Goal: Information Seeking & Learning: Learn about a topic

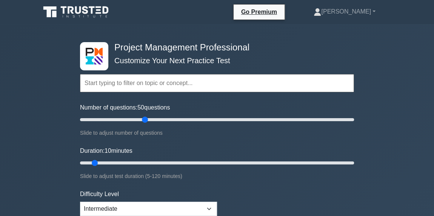
drag, startPoint x: 90, startPoint y: 120, endPoint x: 144, endPoint y: 117, distance: 54.8
type input "50"
click at [144, 117] on input "Number of questions: 50 questions" at bounding box center [217, 119] width 274 height 9
drag, startPoint x: 95, startPoint y: 163, endPoint x: 189, endPoint y: 161, distance: 93.9
type input "50"
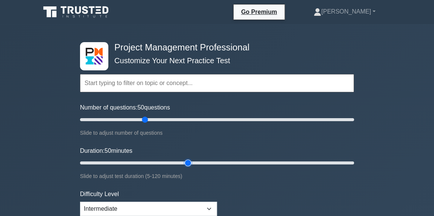
click at [189, 161] on input "Duration: 50 minutes" at bounding box center [217, 163] width 274 height 9
drag, startPoint x: 94, startPoint y: 162, endPoint x: 186, endPoint y: 161, distance: 91.6
type input "50"
click at [186, 161] on input "Duration: 50 minutes" at bounding box center [217, 163] width 274 height 9
drag, startPoint x: 89, startPoint y: 119, endPoint x: 135, endPoint y: 120, distance: 46.4
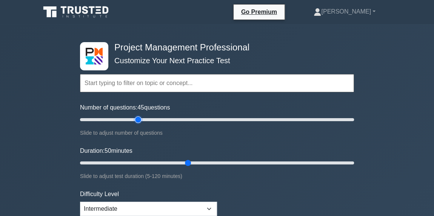
type input "45"
click at [135, 120] on input "Number of questions: 45 questions" at bounding box center [217, 119] width 274 height 9
drag, startPoint x: 185, startPoint y: 164, endPoint x: 173, endPoint y: 163, distance: 12.1
type input "45"
click at [173, 163] on input "Duration: 45 minutes" at bounding box center [217, 163] width 274 height 9
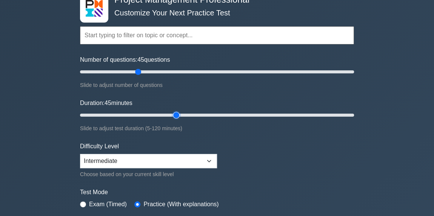
scroll to position [93, 0]
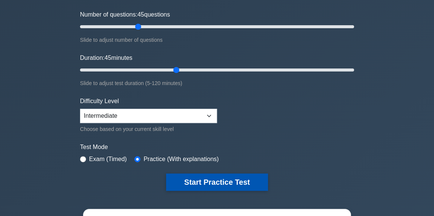
click at [220, 181] on button "Start Practice Test" at bounding box center [217, 182] width 102 height 17
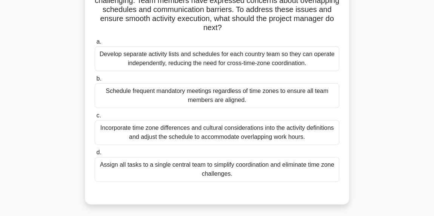
scroll to position [87, 0]
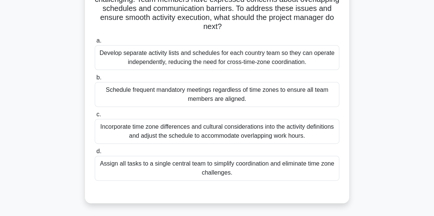
click at [217, 138] on div "Incorporate time zone differences and cultural considerations into the activity…" at bounding box center [217, 131] width 244 height 25
click at [95, 117] on input "c. Incorporate time zone differences and cultural considerations into the activ…" at bounding box center [95, 114] width 0 height 5
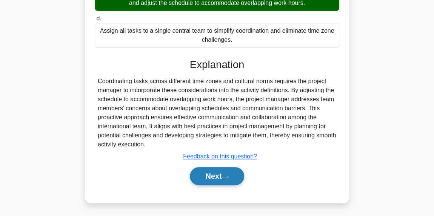
click at [212, 183] on button "Next" at bounding box center [217, 176] width 54 height 18
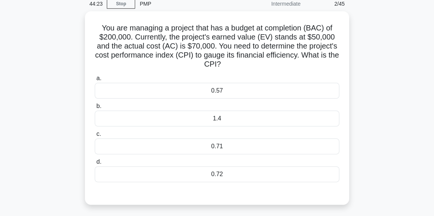
scroll to position [33, 0]
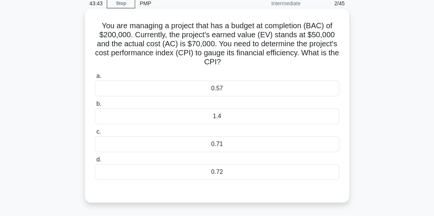
click at [227, 145] on div "0.71" at bounding box center [217, 144] width 244 height 16
click at [95, 135] on input "c. 0.71" at bounding box center [95, 132] width 0 height 5
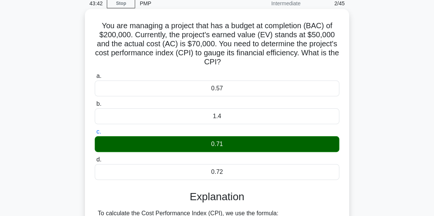
scroll to position [211, 0]
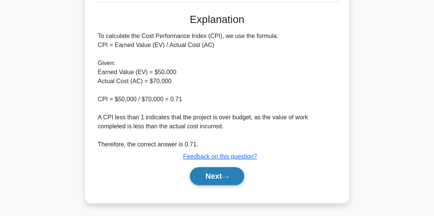
click at [233, 173] on button "Next" at bounding box center [217, 176] width 54 height 18
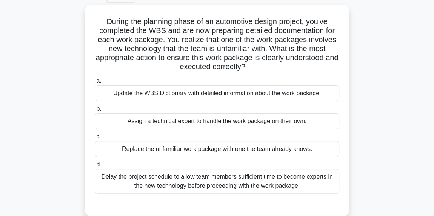
scroll to position [39, 0]
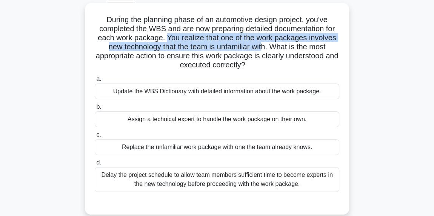
drag, startPoint x: 166, startPoint y: 38, endPoint x: 262, endPoint y: 46, distance: 96.5
click at [262, 46] on h5 "During the planning phase of an automotive design project, you've completed the…" at bounding box center [217, 42] width 246 height 55
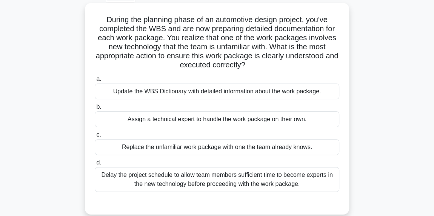
drag, startPoint x: 166, startPoint y: 55, endPoint x: 308, endPoint y: 62, distance: 142.7
click at [308, 62] on h5 "During the planning phase of an automotive design project, you've completed the…" at bounding box center [217, 42] width 246 height 55
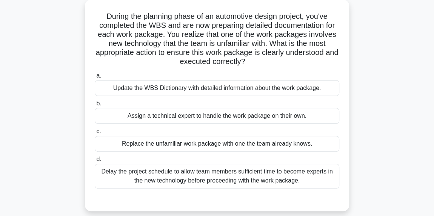
scroll to position [42, 0]
click at [307, 90] on div "Update the WBS Dictionary with detailed information about the work package." at bounding box center [217, 89] width 244 height 16
click at [95, 79] on input "a. Update the WBS Dictionary with detailed information about the work package." at bounding box center [95, 76] width 0 height 5
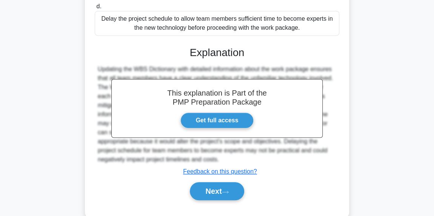
scroll to position [211, 0]
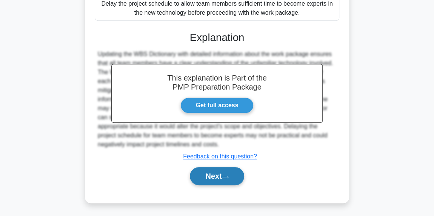
click at [204, 179] on button "Next" at bounding box center [217, 176] width 54 height 18
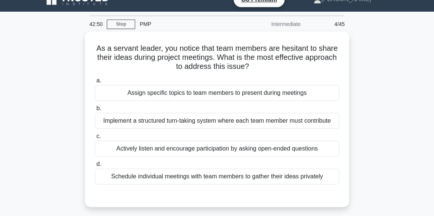
scroll to position [14, 0]
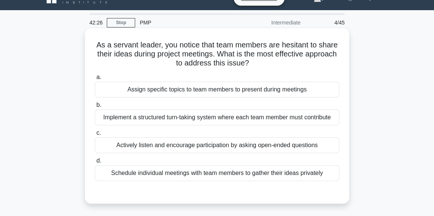
click at [268, 144] on div "Actively listen and encourage participation by asking open-ended questions" at bounding box center [217, 146] width 244 height 16
click at [95, 136] on input "c. Actively listen and encourage participation by asking open-ended questions" at bounding box center [95, 133] width 0 height 5
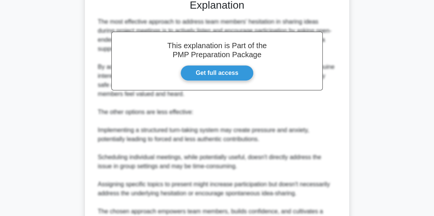
scroll to position [271, 0]
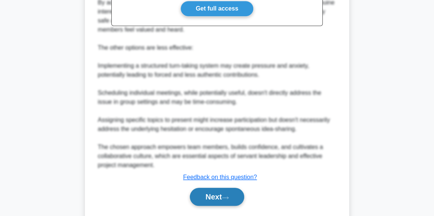
click at [223, 192] on button "Next" at bounding box center [217, 197] width 54 height 18
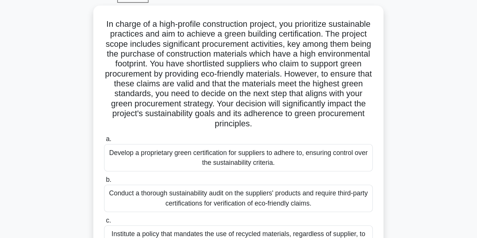
scroll to position [39, 0]
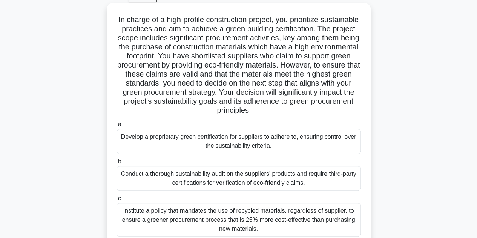
drag, startPoint x: 385, startPoint y: 2, endPoint x: 324, endPoint y: 57, distance: 82.8
click at [324, 57] on h5 "In charge of a high-profile construction project, you prioritize sustainable pr…" at bounding box center [239, 65] width 246 height 100
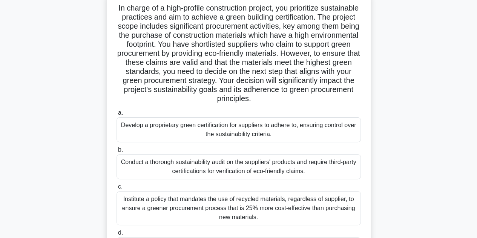
scroll to position [51, 0]
drag, startPoint x: 166, startPoint y: 36, endPoint x: 284, endPoint y: 32, distance: 118.1
click at [284, 32] on h5 "In charge of a high-profile construction project, you prioritize sustainable pr…" at bounding box center [239, 53] width 246 height 100
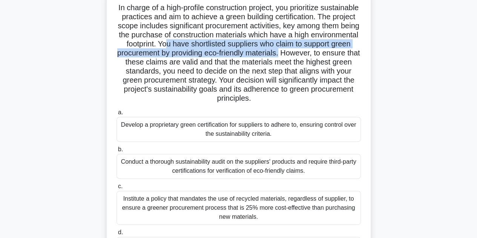
drag, startPoint x: 229, startPoint y: 45, endPoint x: 356, endPoint y: 51, distance: 126.5
click at [356, 51] on h5 "In charge of a high-profile construction project, you prioritize sustainable pr…" at bounding box center [239, 53] width 246 height 100
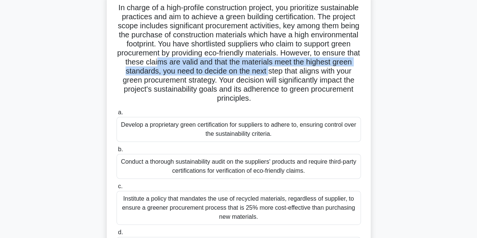
drag, startPoint x: 237, startPoint y: 64, endPoint x: 344, endPoint y: 70, distance: 107.2
click at [344, 70] on h5 "In charge of a high-profile construction project, you prioritize sustainable pr…" at bounding box center [239, 53] width 246 height 100
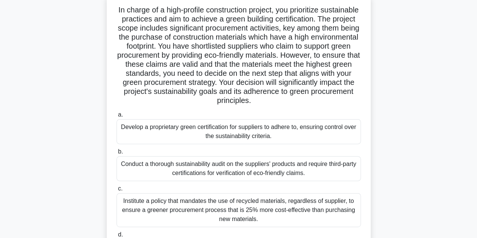
scroll to position [38, 0]
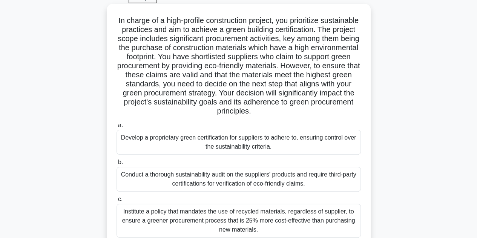
click at [262, 183] on div "Conduct a thorough sustainability audit on the suppliers' products and require …" at bounding box center [239, 179] width 244 height 25
click at [117, 165] on input "b. Conduct a thorough sustainability audit on the suppliers' products and requi…" at bounding box center [117, 162] width 0 height 5
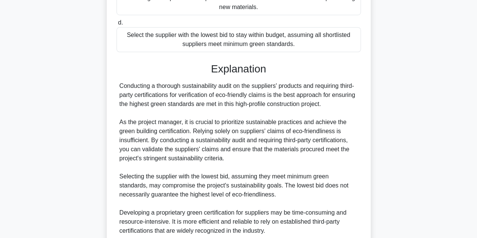
scroll to position [362, 0]
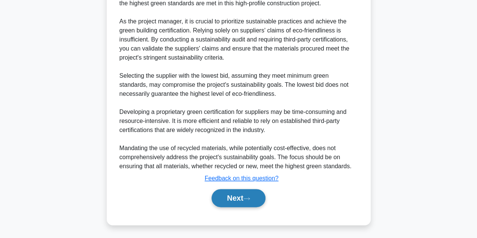
click at [245, 196] on button "Next" at bounding box center [239, 198] width 54 height 18
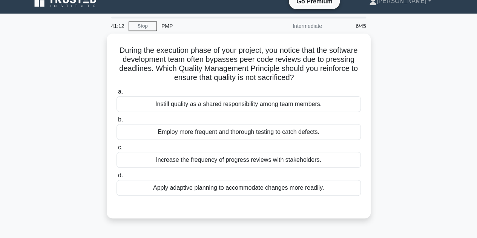
scroll to position [11, 0]
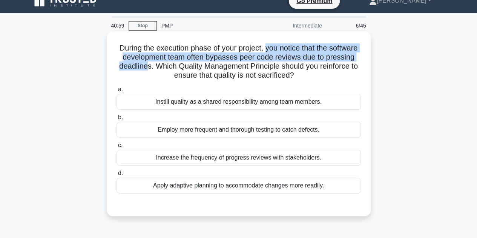
drag, startPoint x: 282, startPoint y: 48, endPoint x: 180, endPoint y: 63, distance: 103.0
click at [180, 63] on h5 "During the execution phase of your project, you notice that the software develo…" at bounding box center [239, 61] width 246 height 37
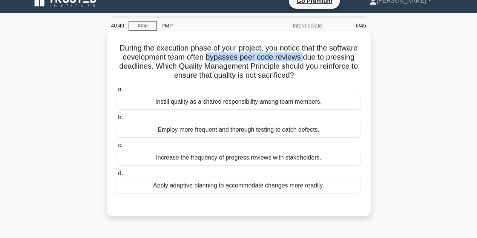
drag, startPoint x: 238, startPoint y: 57, endPoint x: 335, endPoint y: 58, distance: 97.7
click at [335, 58] on h5 "During the execution phase of your project, you notice that the software develo…" at bounding box center [239, 61] width 246 height 37
click at [317, 105] on div "Instill quality as a shared responsibility among team members." at bounding box center [239, 102] width 244 height 16
click at [117, 92] on input "a. Instill quality as a shared responsibility among team members." at bounding box center [117, 89] width 0 height 5
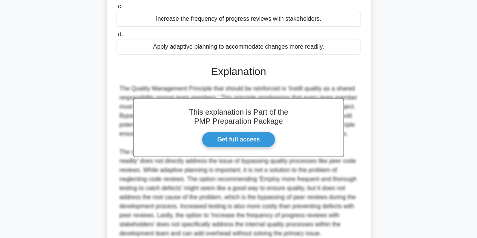
scroll to position [226, 0]
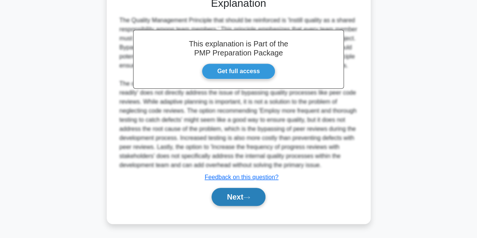
click at [241, 199] on button "Next" at bounding box center [239, 197] width 54 height 18
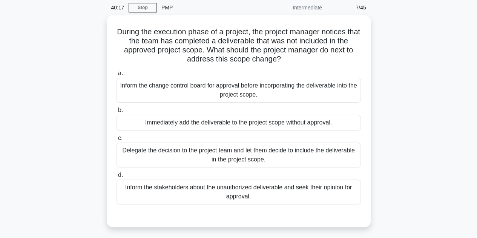
scroll to position [29, 0]
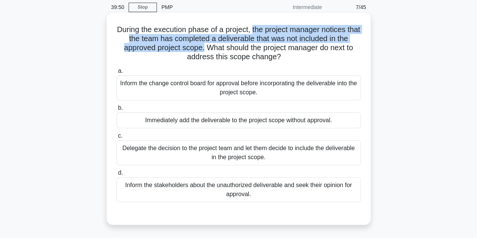
drag, startPoint x: 260, startPoint y: 29, endPoint x: 202, endPoint y: 48, distance: 60.1
click at [202, 48] on h5 "During the execution phase of a project, the project manager notices that the t…" at bounding box center [239, 43] width 246 height 37
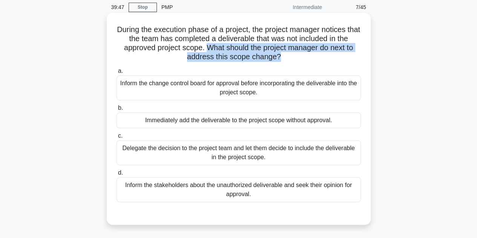
drag, startPoint x: 204, startPoint y: 47, endPoint x: 279, endPoint y: 54, distance: 74.9
click at [279, 54] on h5 "During the execution phase of a project, the project manager notices that the t…" at bounding box center [239, 43] width 246 height 37
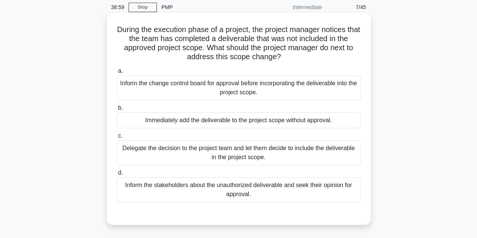
click at [259, 98] on div "Inform the change control board for approval before incorporating the deliverab…" at bounding box center [239, 87] width 244 height 25
click at [117, 74] on input "a. Inform the change control board for approval before incorporating the delive…" at bounding box center [117, 71] width 0 height 5
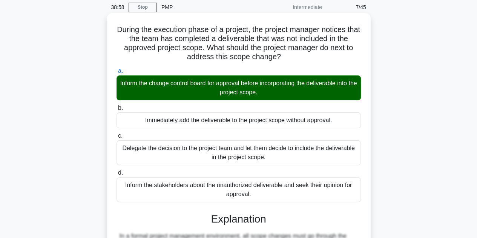
scroll to position [181, 0]
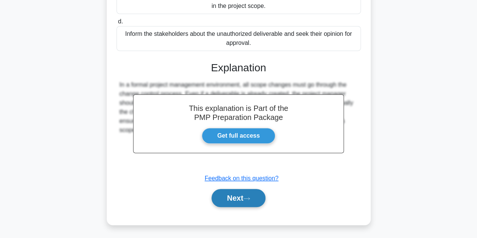
click at [242, 195] on button "Next" at bounding box center [239, 198] width 54 height 18
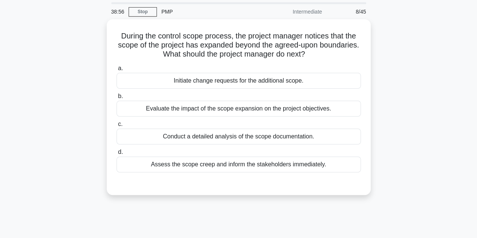
scroll to position [24, 0]
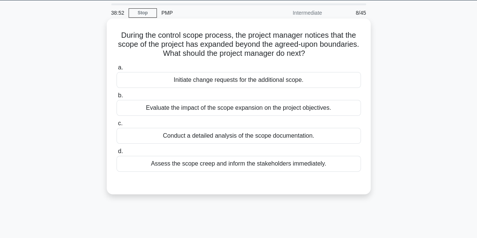
click at [238, 36] on h5 "During the control scope process, the project manager notices that the scope of…" at bounding box center [239, 45] width 246 height 28
click at [238, 110] on div "Evaluate the impact of the scope expansion on the project objectives." at bounding box center [239, 108] width 244 height 16
click at [117, 98] on input "b. Evaluate the impact of the scope expansion on the project objectives." at bounding box center [117, 95] width 0 height 5
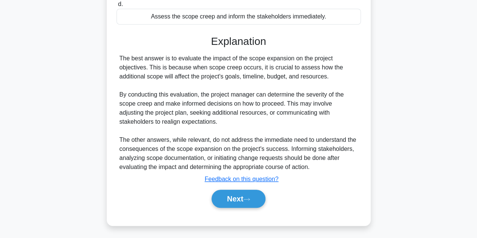
scroll to position [172, 0]
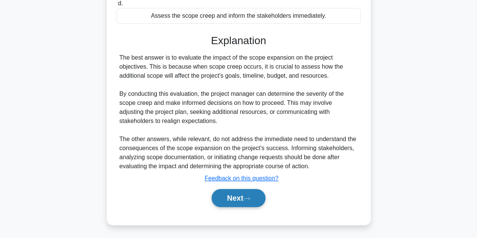
click at [229, 203] on button "Next" at bounding box center [239, 198] width 54 height 18
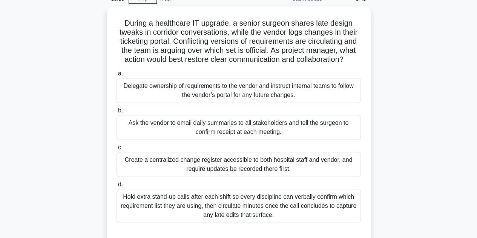
scroll to position [37, 0]
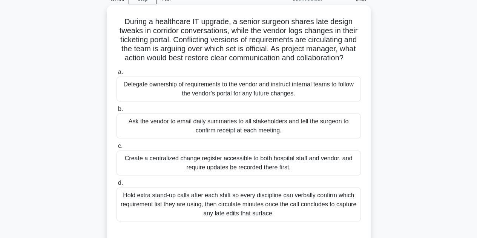
click at [264, 154] on div "Create a centralized change register accessible to both hospital staff and vend…" at bounding box center [239, 162] width 244 height 25
click at [117, 149] on input "c. Create a centralized change register accessible to both hospital staff and v…" at bounding box center [117, 146] width 0 height 5
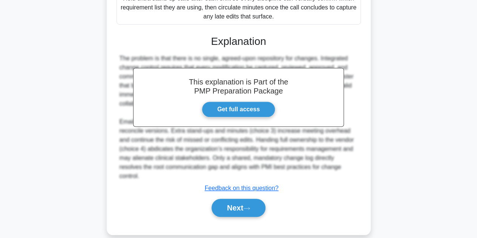
scroll to position [235, 0]
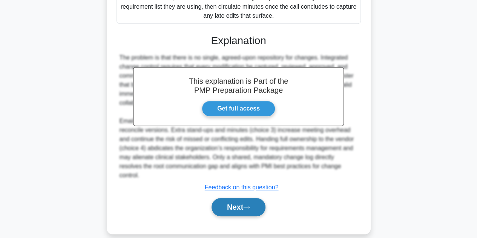
click at [236, 198] on button "Next" at bounding box center [239, 207] width 54 height 18
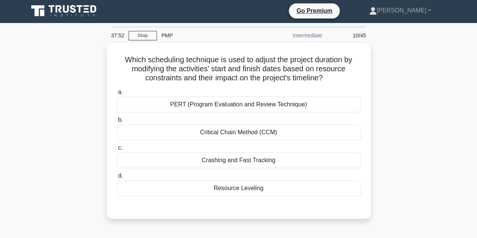
scroll to position [17, 0]
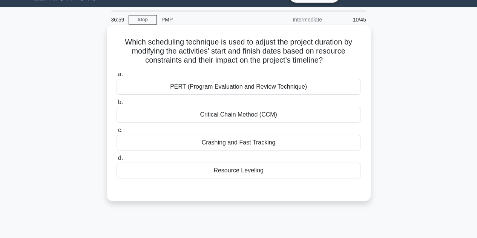
click at [252, 170] on div "Resource Leveling" at bounding box center [239, 171] width 244 height 16
click at [117, 161] on input "d. Resource Leveling" at bounding box center [117, 158] width 0 height 5
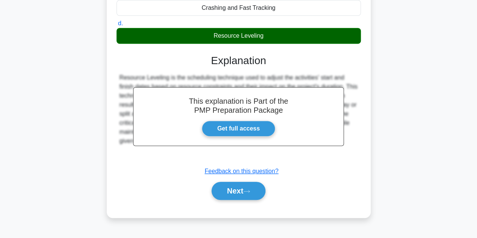
scroll to position [169, 0]
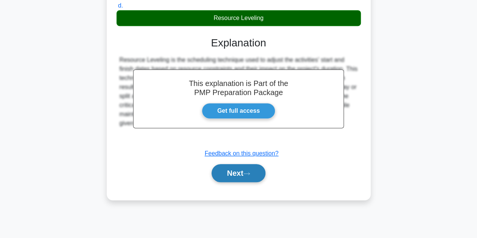
click at [252, 170] on button "Next" at bounding box center [239, 173] width 54 height 18
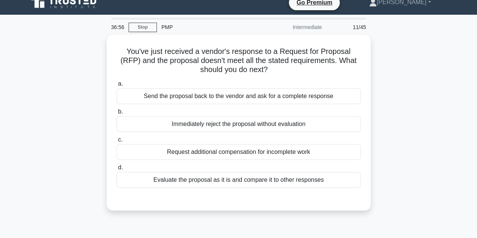
scroll to position [27, 0]
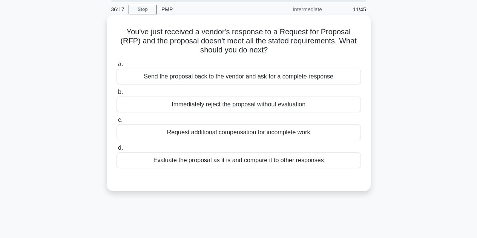
click at [239, 159] on div "Evaluate the proposal as it is and compare it to other responses" at bounding box center [239, 160] width 244 height 16
click at [117, 150] on input "d. Evaluate the proposal as it is and compare it to other responses" at bounding box center [117, 148] width 0 height 5
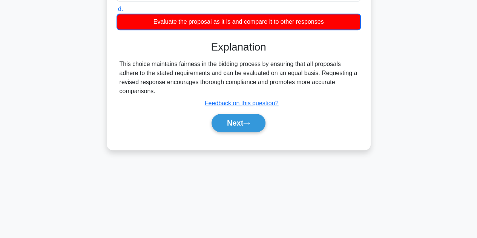
scroll to position [169, 0]
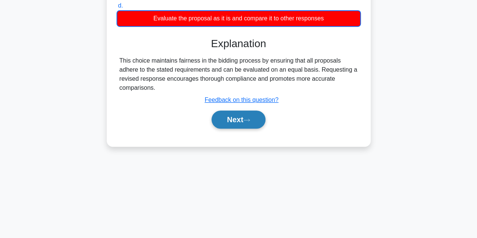
click at [244, 123] on button "Next" at bounding box center [239, 119] width 54 height 18
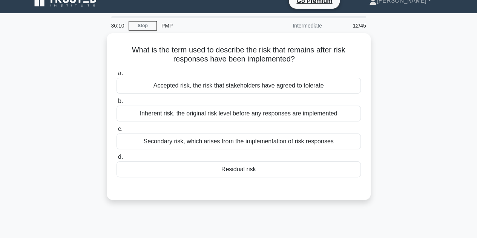
scroll to position [11, 0]
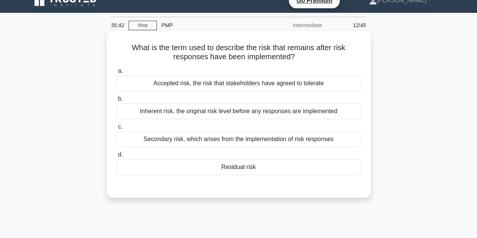
click at [201, 142] on div "Secondary risk, which arises from the implementation of risk responses" at bounding box center [239, 139] width 244 height 16
click at [117, 129] on input "c. Secondary risk, which arises from the implementation of risk responses" at bounding box center [117, 126] width 0 height 5
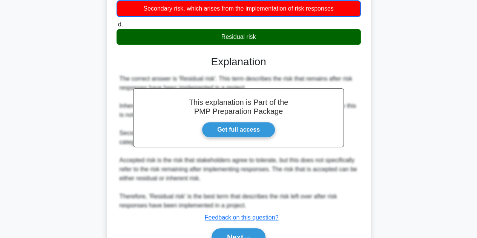
scroll to position [182, 0]
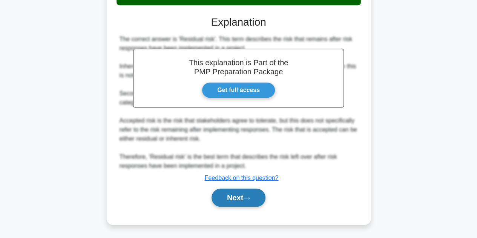
click at [226, 200] on button "Next" at bounding box center [239, 198] width 54 height 18
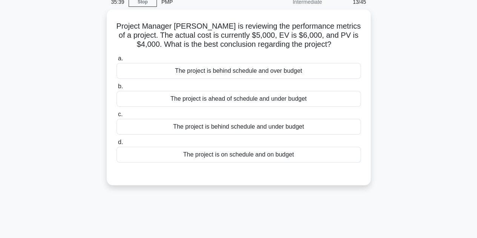
scroll to position [34, 0]
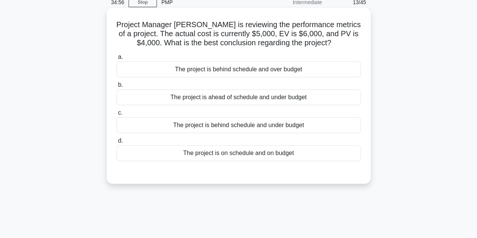
click at [290, 101] on div "The project is ahead of schedule and under budget" at bounding box center [239, 97] width 244 height 16
click at [117, 87] on input "b. The project is ahead of schedule and under budget" at bounding box center [117, 85] width 0 height 5
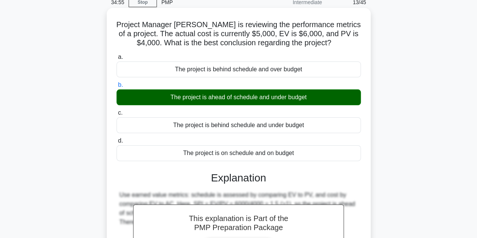
scroll to position [169, 0]
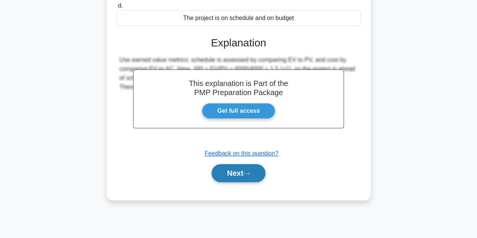
click at [247, 176] on button "Next" at bounding box center [239, 173] width 54 height 18
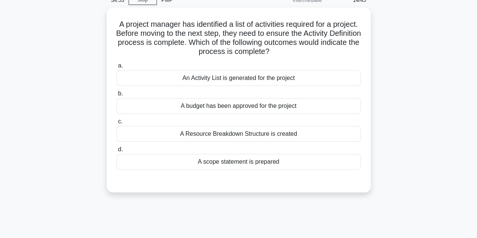
scroll to position [32, 0]
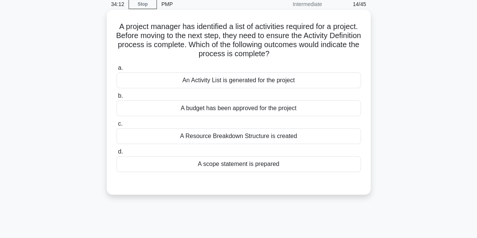
click at [306, 86] on div "An Activity List is generated for the project" at bounding box center [239, 80] width 244 height 16
click at [117, 71] on input "a. An Activity List is generated for the project" at bounding box center [117, 68] width 0 height 5
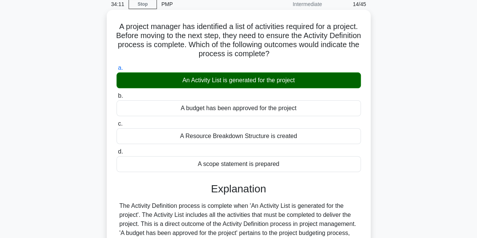
scroll to position [169, 0]
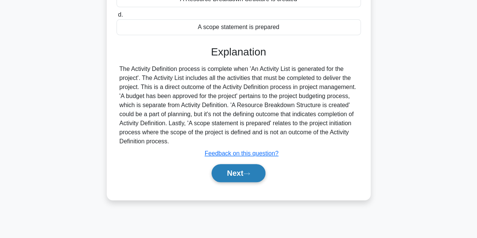
click at [243, 176] on button "Next" at bounding box center [239, 173] width 54 height 18
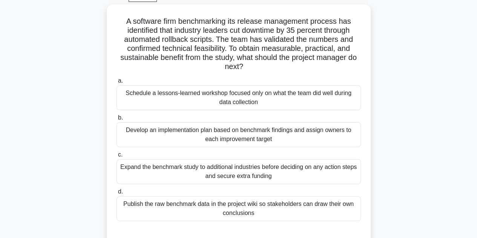
scroll to position [41, 0]
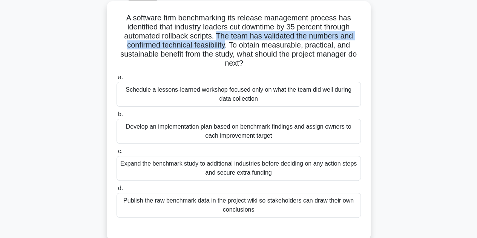
drag, startPoint x: 217, startPoint y: 36, endPoint x: 226, endPoint y: 44, distance: 12.0
click at [226, 44] on h5 "A software firm benchmarking its release management process has identified that…" at bounding box center [239, 40] width 246 height 55
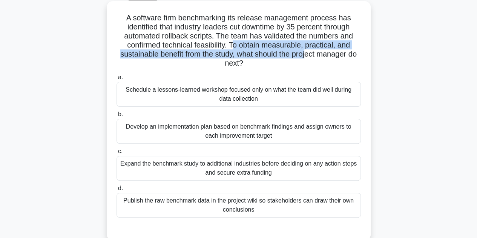
drag, startPoint x: 232, startPoint y: 44, endPoint x: 308, endPoint y: 54, distance: 77.1
click at [308, 54] on h5 "A software firm benchmarking its release management process has identified that…" at bounding box center [239, 40] width 246 height 55
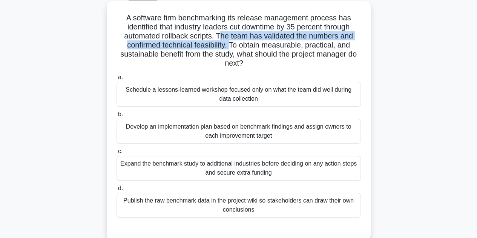
drag, startPoint x: 221, startPoint y: 35, endPoint x: 229, endPoint y: 47, distance: 14.3
click at [229, 47] on h5 "A software firm benchmarking its release management process has identified that…" at bounding box center [239, 40] width 246 height 55
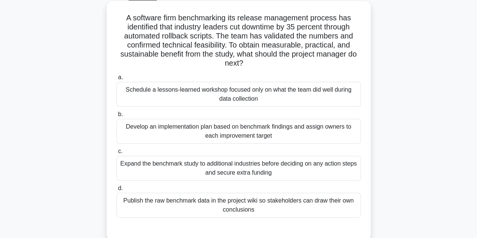
drag, startPoint x: 229, startPoint y: 47, endPoint x: 355, endPoint y: 64, distance: 127.1
click at [355, 64] on h5 "A software firm benchmarking its release management process has identified that…" at bounding box center [239, 40] width 246 height 55
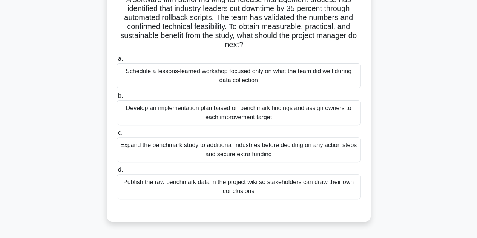
scroll to position [60, 0]
click at [305, 116] on div "Develop an implementation plan based on benchmark findings and assign owners to…" at bounding box center [239, 112] width 244 height 25
click at [117, 98] on input "b. Develop an implementation plan based on benchmark findings and assign owners…" at bounding box center [117, 95] width 0 height 5
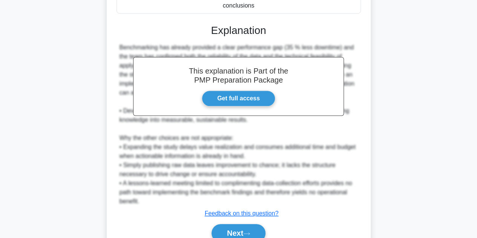
scroll to position [246, 0]
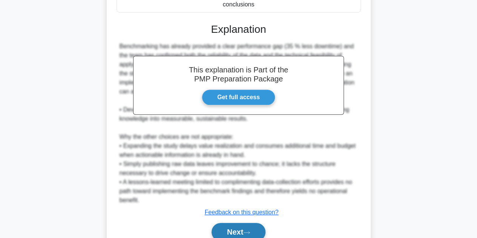
click at [249, 216] on icon at bounding box center [246, 232] width 7 height 4
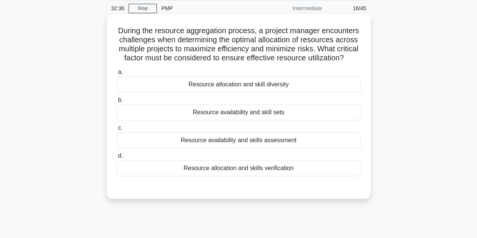
scroll to position [28, 0]
drag, startPoint x: 153, startPoint y: 58, endPoint x: 294, endPoint y: 65, distance: 141.6
click at [294, 63] on h5 "During the resource aggregation process, a project manager encounters challenge…" at bounding box center [239, 44] width 246 height 37
drag, startPoint x: 198, startPoint y: 69, endPoint x: 281, endPoint y: 67, distance: 82.2
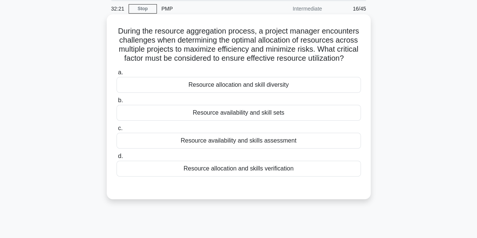
click at [281, 63] on h5 "During the resource aggregation process, a project manager encounters challenge…" at bounding box center [239, 44] width 246 height 37
click at [270, 149] on div "Resource availability and skills assessment" at bounding box center [239, 141] width 244 height 16
click at [117, 131] on input "c. Resource availability and skills assessment" at bounding box center [117, 128] width 0 height 5
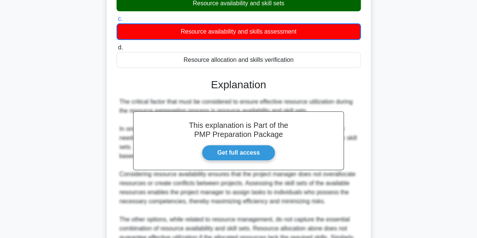
scroll to position [236, 0]
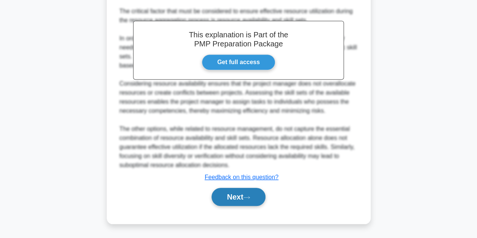
click at [246, 196] on button "Next" at bounding box center [239, 197] width 54 height 18
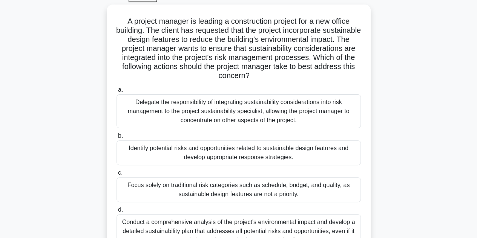
scroll to position [39, 0]
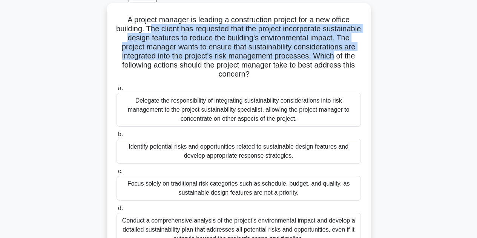
drag, startPoint x: 169, startPoint y: 31, endPoint x: 179, endPoint y: 62, distance: 32.8
click at [179, 62] on h5 "A project manager is leading a construction project for a new office building. …" at bounding box center [239, 47] width 246 height 64
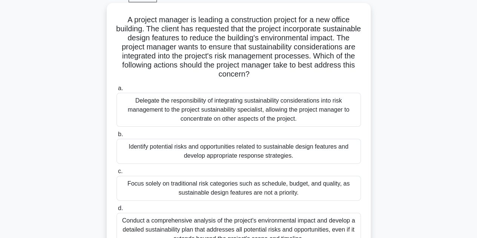
drag, startPoint x: 164, startPoint y: 66, endPoint x: 347, endPoint y: 73, distance: 183.8
click at [347, 73] on h5 "A project manager is leading a construction project for a new office building. …" at bounding box center [239, 47] width 246 height 64
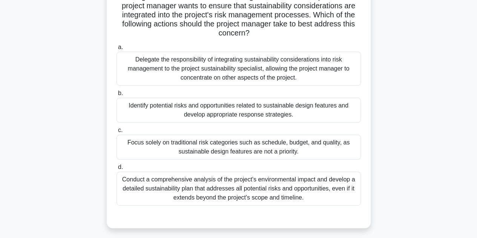
scroll to position [81, 0]
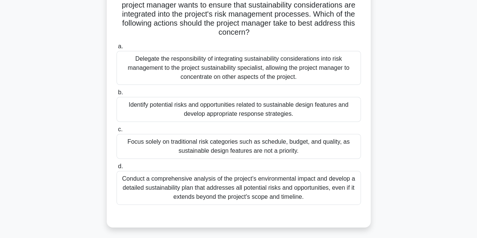
click at [279, 107] on div "Identify potential risks and opportunities related to sustainable design featur…" at bounding box center [239, 109] width 244 height 25
click at [117, 95] on input "b. Identify potential risks and opportunities related to sustainable design fea…" at bounding box center [117, 92] width 0 height 5
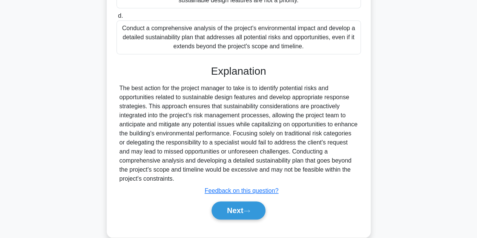
scroll to position [234, 0]
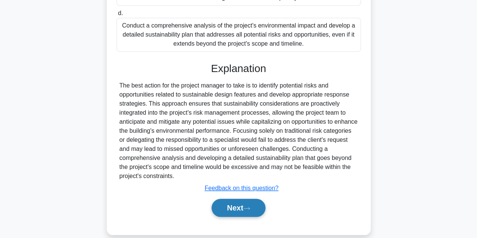
click at [239, 207] on button "Next" at bounding box center [239, 208] width 54 height 18
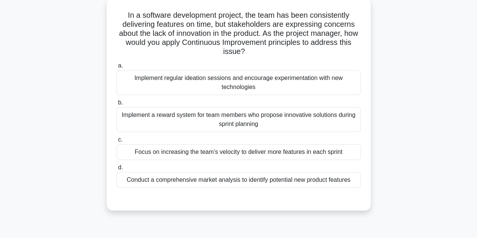
scroll to position [43, 0]
drag, startPoint x: 273, startPoint y: 34, endPoint x: 273, endPoint y: 49, distance: 15.8
click at [273, 49] on h5 "In a software development project, the team has been consistently delivering fe…" at bounding box center [239, 34] width 246 height 46
click at [252, 70] on label "a. Implement regular ideation sessions and encourage experimentation with new t…" at bounding box center [239, 78] width 244 height 34
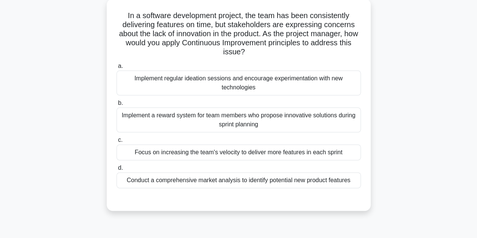
click at [117, 69] on input "a. Implement regular ideation sessions and encourage experimentation with new t…" at bounding box center [117, 66] width 0 height 5
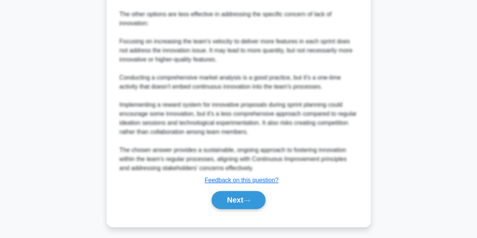
scroll to position [362, 0]
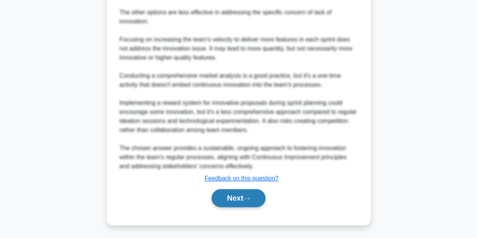
click at [237, 205] on button "Next" at bounding box center [239, 198] width 54 height 18
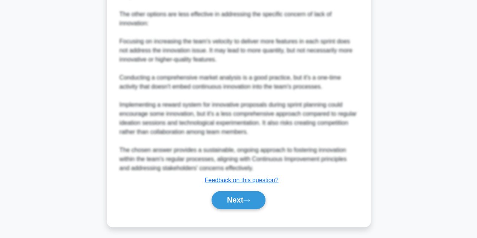
scroll to position [169, 0]
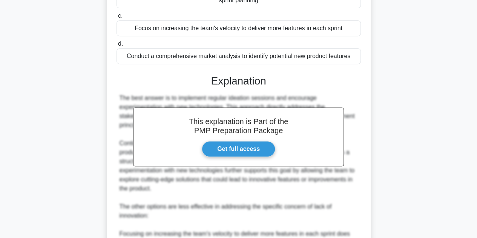
click at [241, 197] on div "30:19 Stop PMP Intermediate 19/45 In a software development project, the team h…" at bounding box center [239, 143] width 430 height 570
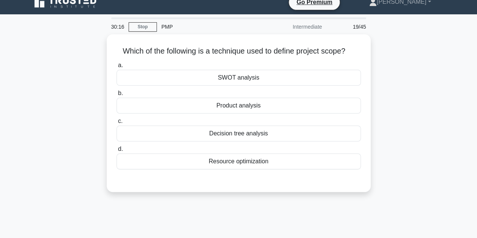
scroll to position [10, 0]
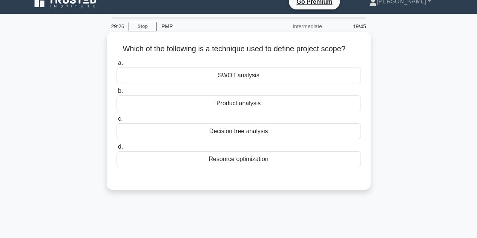
click at [262, 100] on div "Product analysis" at bounding box center [239, 103] width 244 height 16
click at [117, 94] on input "b. Product analysis" at bounding box center [117, 91] width 0 height 5
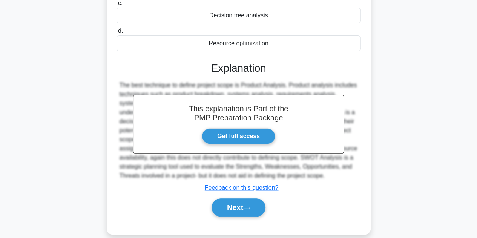
scroll to position [169, 0]
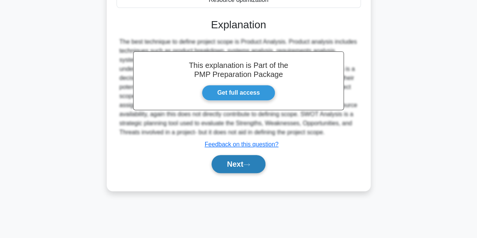
click at [248, 163] on icon at bounding box center [246, 165] width 7 height 4
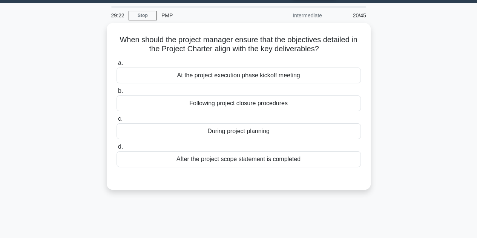
scroll to position [16, 0]
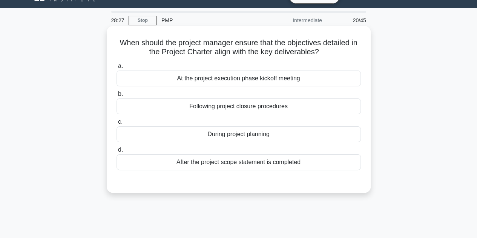
drag, startPoint x: 198, startPoint y: 164, endPoint x: 144, endPoint y: 157, distance: 54.7
click at [144, 157] on div "After the project scope statement is completed" at bounding box center [239, 162] width 244 height 16
click at [117, 152] on input "d. After the project scope statement is completed" at bounding box center [117, 149] width 0 height 5
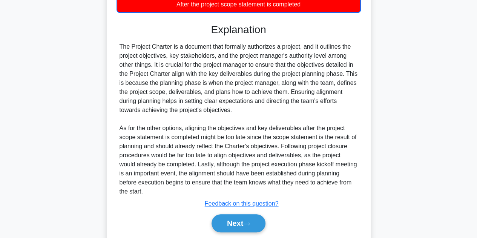
scroll to position [178, 0]
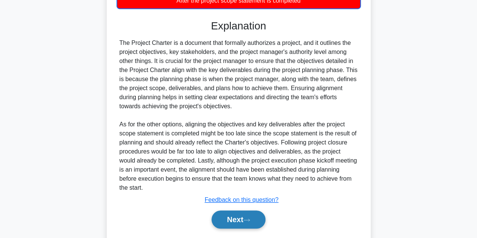
click at [242, 216] on button "Next" at bounding box center [239, 219] width 54 height 18
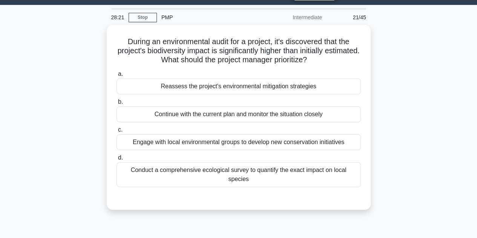
scroll to position [21, 0]
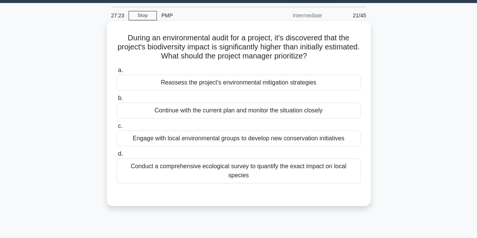
click at [348, 161] on div "Conduct a comprehensive ecological survey to quantify the exact impact on local…" at bounding box center [239, 170] width 244 height 25
click at [117, 156] on input "d. Conduct a comprehensive ecological survey to quantify the exact impact on lo…" at bounding box center [117, 154] width 0 height 5
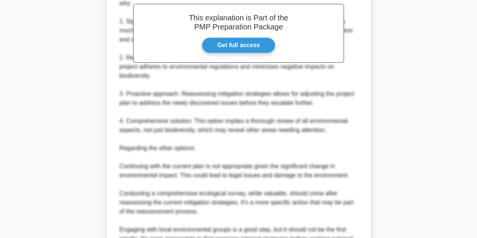
scroll to position [327, 0]
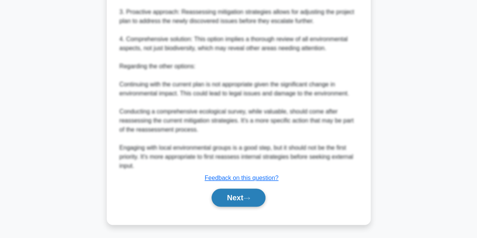
click at [248, 192] on button "Next" at bounding box center [239, 198] width 54 height 18
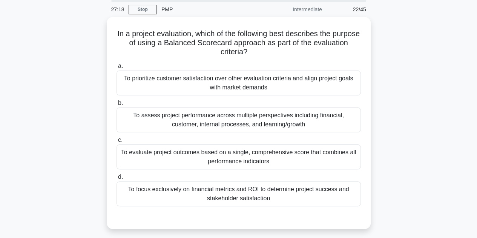
scroll to position [21, 0]
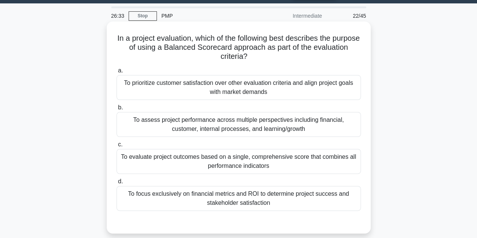
click at [317, 126] on div "To assess project performance across multiple perspectives including financial,…" at bounding box center [239, 124] width 244 height 25
click at [117, 110] on input "b. To assess project performance across multiple perspectives including financi…" at bounding box center [117, 107] width 0 height 5
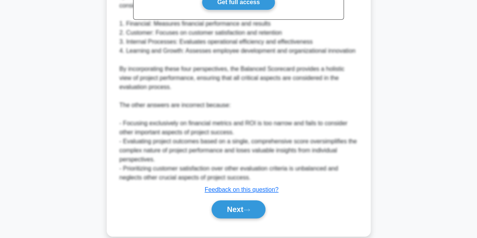
scroll to position [314, 0]
click at [243, 207] on button "Next" at bounding box center [239, 209] width 54 height 18
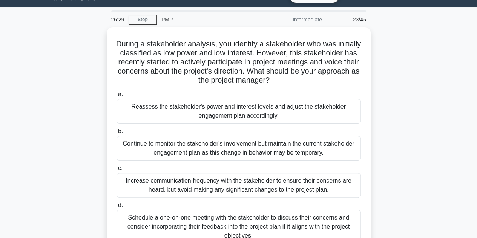
scroll to position [26, 0]
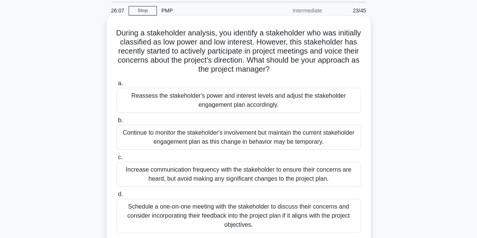
click at [302, 98] on div "Reassess the stakeholder's power and interest levels and adjust the stakeholder…" at bounding box center [239, 100] width 244 height 25
click at [117, 86] on input "a. Reassess the stakeholder's power and interest levels and adjust the stakehol…" at bounding box center [117, 83] width 0 height 5
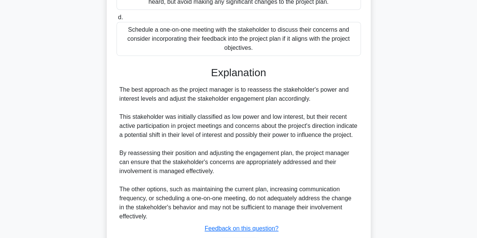
scroll to position [262, 0]
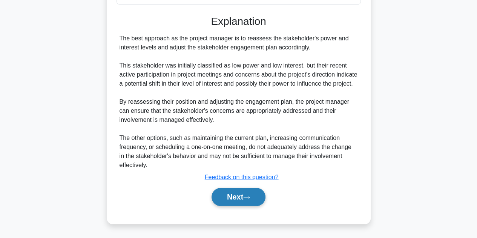
click at [243, 199] on button "Next" at bounding box center [239, 197] width 54 height 18
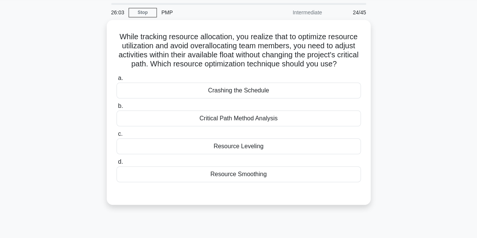
scroll to position [24, 0]
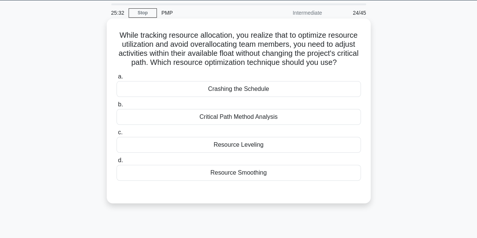
click at [257, 125] on div "Critical Path Method Analysis" at bounding box center [239, 117] width 244 height 16
click at [117, 107] on input "b. Critical Path Method Analysis" at bounding box center [117, 104] width 0 height 5
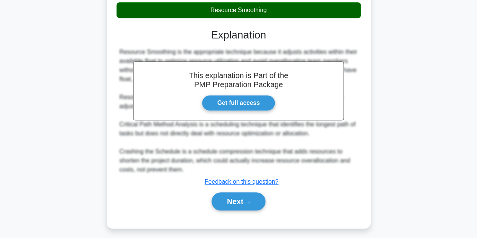
scroll to position [187, 0]
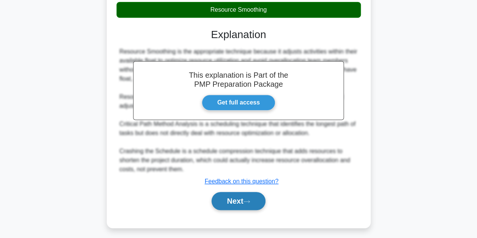
click at [236, 203] on button "Next" at bounding box center [239, 201] width 54 height 18
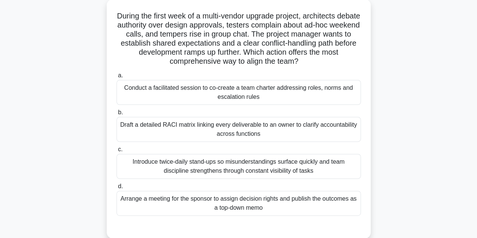
scroll to position [43, 0]
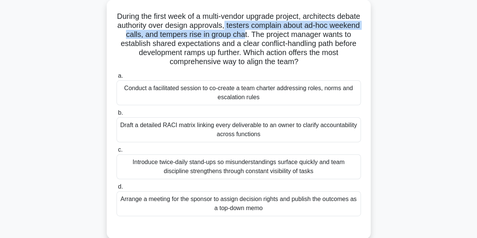
drag, startPoint x: 253, startPoint y: 26, endPoint x: 277, endPoint y: 33, distance: 24.8
click at [277, 33] on h5 "During the first week of a multi-vendor upgrade project, architects debate auth…" at bounding box center [239, 39] width 246 height 55
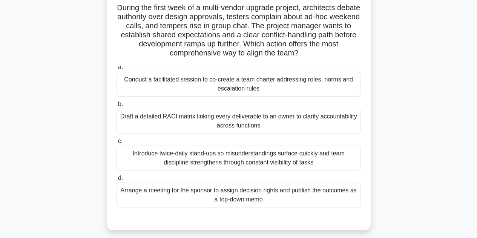
scroll to position [52, 0]
click at [263, 90] on div "Conduct a facilitated session to co-create a team charter addressing roles, nor…" at bounding box center [239, 83] width 244 height 25
click at [117, 69] on input "a. Conduct a facilitated session to co-create a team charter addressing roles, …" at bounding box center [117, 66] width 0 height 5
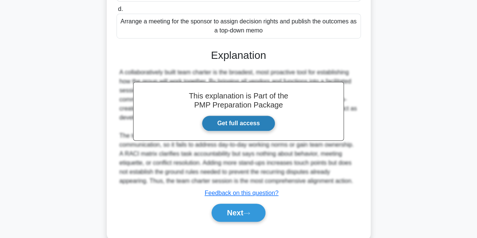
scroll to position [222, 0]
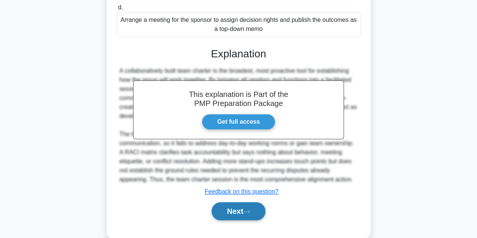
click at [237, 210] on button "Next" at bounding box center [239, 211] width 54 height 18
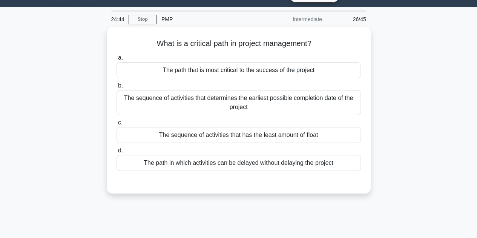
scroll to position [23, 0]
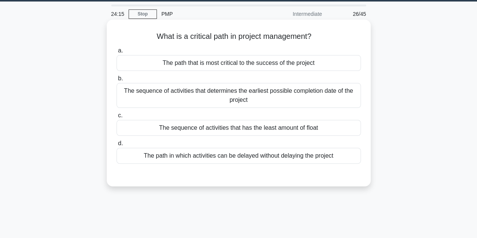
click at [313, 104] on div "The sequence of activities that determines the earliest possible completion dat…" at bounding box center [239, 95] width 244 height 25
click at [117, 81] on input "b. The sequence of activities that determines the earliest possible completion …" at bounding box center [117, 78] width 0 height 5
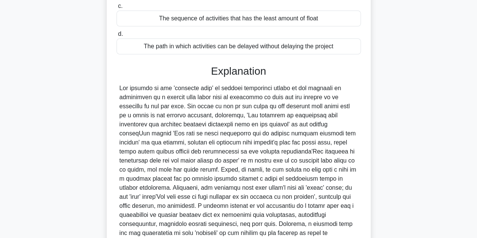
scroll to position [208, 0]
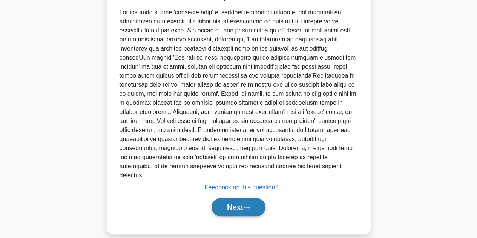
click at [250, 198] on button "Next" at bounding box center [239, 207] width 54 height 18
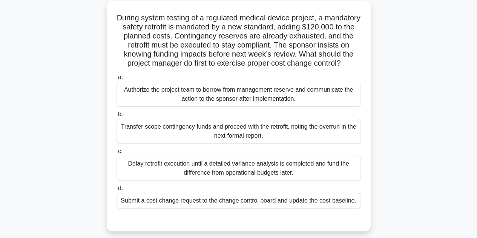
scroll to position [43, 0]
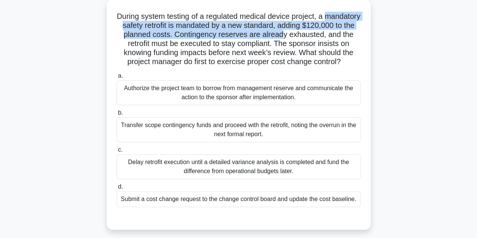
drag, startPoint x: 127, startPoint y: 26, endPoint x: 342, endPoint y: 32, distance: 214.6
click at [342, 32] on h5 "During system testing of a regulated medical device project, a mandatory safety…" at bounding box center [239, 39] width 246 height 55
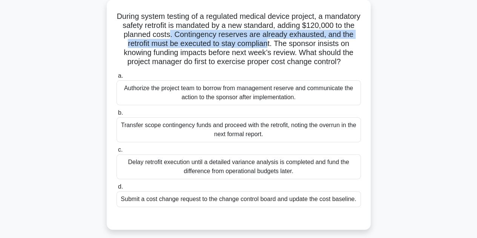
drag, startPoint x: 231, startPoint y: 33, endPoint x: 335, endPoint y: 48, distance: 105.2
click at [335, 48] on h5 "During system testing of a regulated medical device project, a mandatory safety…" at bounding box center [239, 39] width 246 height 55
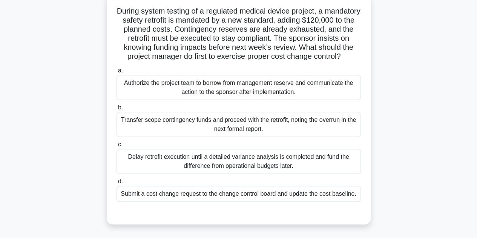
scroll to position [48, 0]
drag, startPoint x: 134, startPoint y: 55, endPoint x: 361, endPoint y: 61, distance: 227.5
click at [361, 61] on h5 "During system testing of a regulated medical device project, a mandatory safety…" at bounding box center [239, 33] width 246 height 55
click at [310, 38] on h5 "During system testing of a regulated medical device project, a mandatory safety…" at bounding box center [239, 33] width 246 height 55
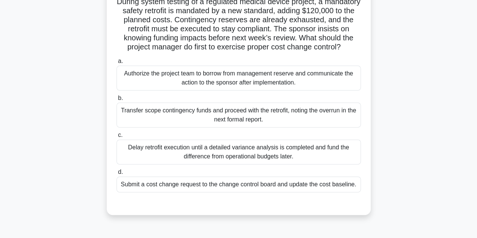
scroll to position [58, 0]
click at [294, 190] on div "Submit a cost change request to the change control board and update the cost ba…" at bounding box center [239, 184] width 244 height 16
click at [117, 174] on input "d. Submit a cost change request to the change control board and update the cost…" at bounding box center [117, 171] width 0 height 5
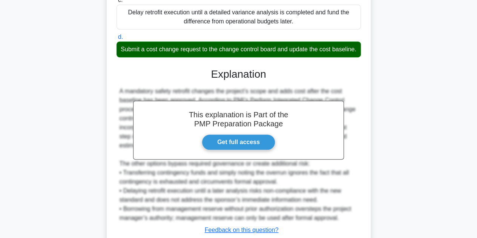
scroll to position [262, 0]
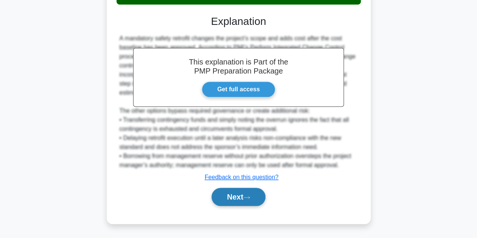
click at [244, 193] on button "Next" at bounding box center [239, 197] width 54 height 18
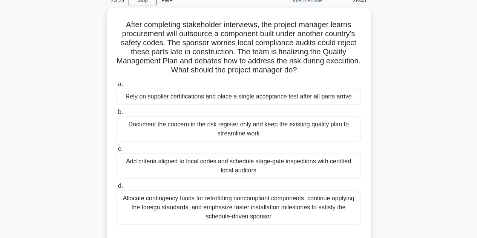
scroll to position [36, 0]
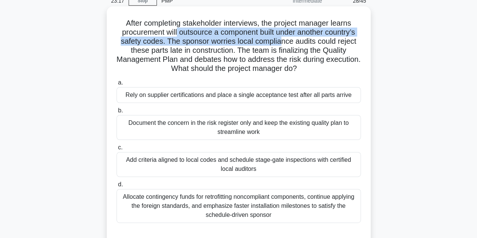
drag, startPoint x: 174, startPoint y: 35, endPoint x: 280, endPoint y: 45, distance: 106.8
click at [280, 45] on h5 "After completing stakeholder interviews, the project manager learns procurement…" at bounding box center [239, 45] width 246 height 55
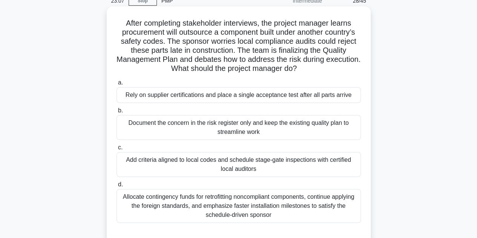
click at [237, 27] on h5 "After completing stakeholder interviews, the project manager learns procurement…" at bounding box center [239, 45] width 246 height 55
drag, startPoint x: 186, startPoint y: 66, endPoint x: 322, endPoint y: 67, distance: 135.8
click at [322, 67] on h5 "After completing stakeholder interviews, the project manager learns procurement…" at bounding box center [239, 45] width 246 height 55
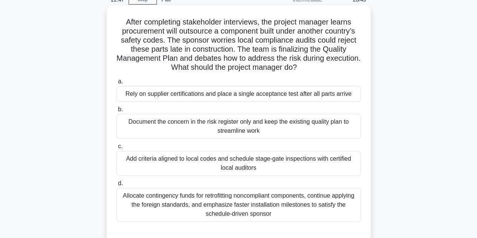
scroll to position [37, 0]
click at [285, 163] on div "Add criteria aligned to local codes and schedule stage-gate inspections with ce…" at bounding box center [239, 162] width 244 height 25
click at [117, 149] on input "c. Add criteria aligned to local codes and schedule stage-gate inspections with…" at bounding box center [117, 146] width 0 height 5
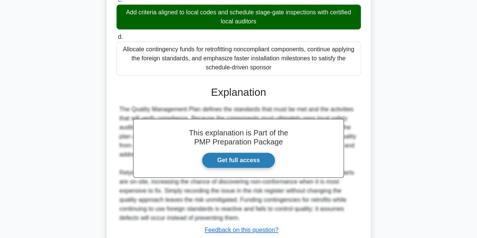
scroll to position [235, 0]
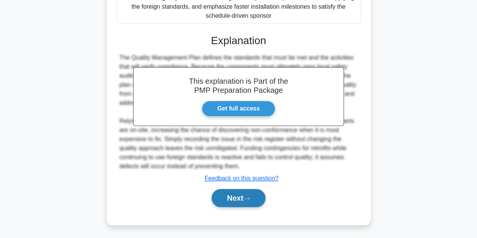
click at [250, 199] on icon at bounding box center [246, 198] width 7 height 4
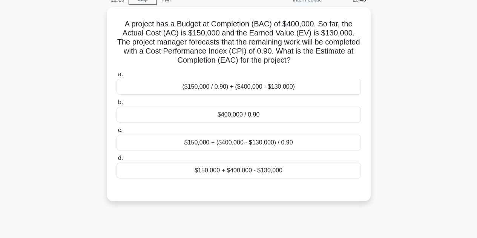
scroll to position [36, 0]
click at [266, 118] on div "$400,000 / 0.90" at bounding box center [239, 114] width 244 height 16
click at [117, 104] on input "b. $400,000 / 0.90" at bounding box center [117, 101] width 0 height 5
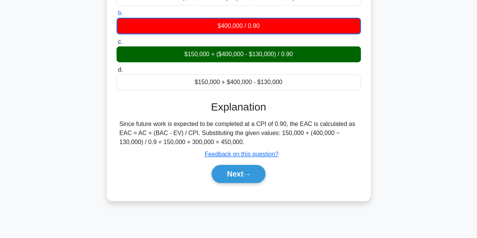
scroll to position [126, 0]
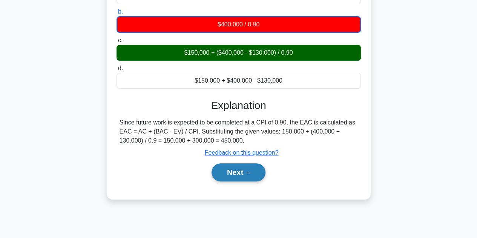
click at [242, 175] on button "Next" at bounding box center [239, 172] width 54 height 18
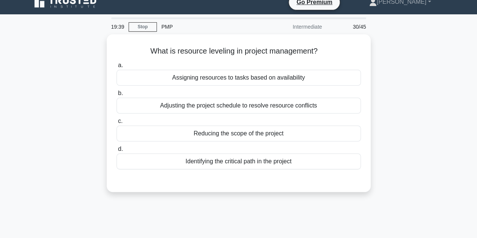
scroll to position [7, 0]
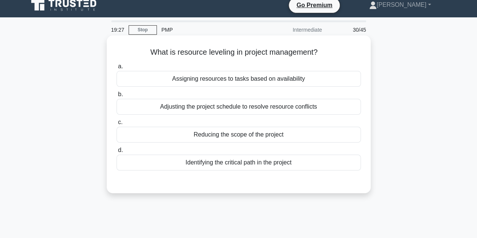
click at [231, 105] on div "Adjusting the project schedule to resolve resource conflicts" at bounding box center [239, 107] width 244 height 16
click at [117, 97] on input "b. Adjusting the project schedule to resolve resource conflicts" at bounding box center [117, 94] width 0 height 5
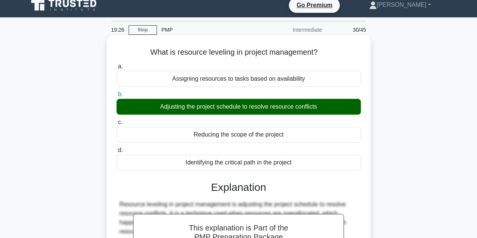
scroll to position [169, 0]
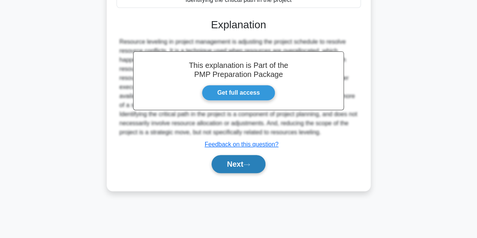
click at [221, 161] on button "Next" at bounding box center [239, 164] width 54 height 18
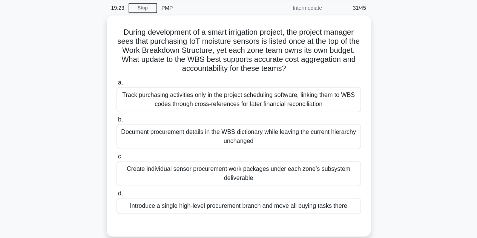
scroll to position [28, 0]
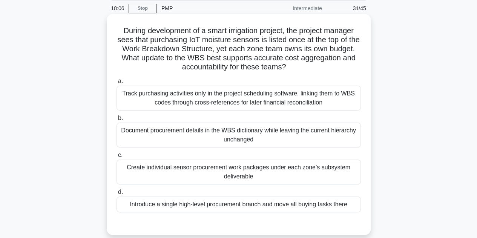
click at [328, 170] on div "Create individual sensor procurement work packages under each zone’s subsystem …" at bounding box center [239, 172] width 244 height 25
click at [117, 158] on input "c. Create individual sensor procurement work packages under each zone’s subsyst…" at bounding box center [117, 155] width 0 height 5
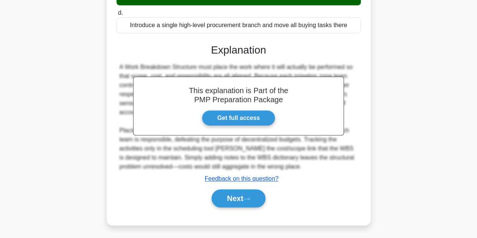
scroll to position [208, 0]
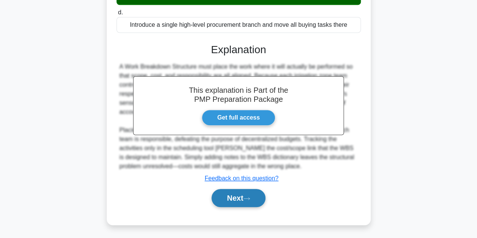
click at [226, 197] on button "Next" at bounding box center [239, 198] width 54 height 18
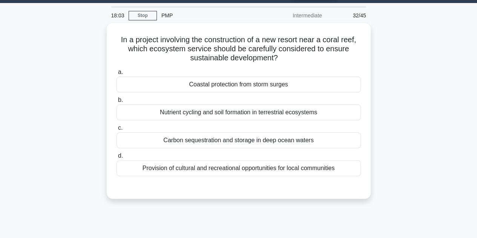
scroll to position [20, 0]
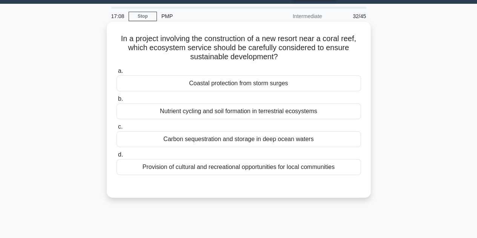
click at [310, 141] on div "Carbon sequestration and storage in deep ocean waters" at bounding box center [239, 139] width 244 height 16
click at [117, 129] on input "c. Carbon sequestration and storage in deep ocean waters" at bounding box center [117, 126] width 0 height 5
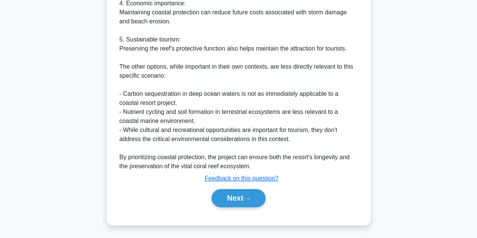
scroll to position [372, 0]
click at [249, 196] on icon at bounding box center [246, 198] width 7 height 4
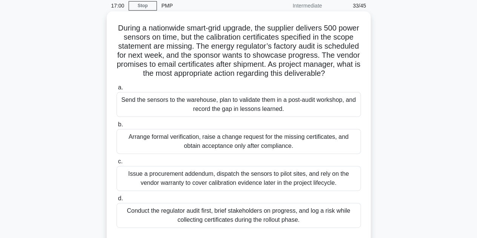
scroll to position [46, 0]
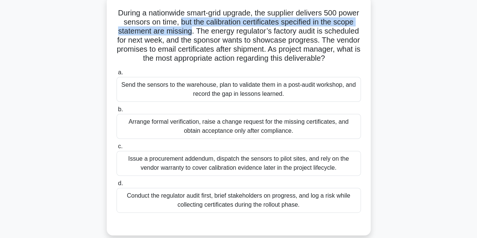
drag, startPoint x: 201, startPoint y: 20, endPoint x: 218, endPoint y: 33, distance: 21.3
click at [218, 33] on h5 "During a nationwide smart-grid upgrade, the supplier delivers 500 power sensors…" at bounding box center [239, 35] width 246 height 55
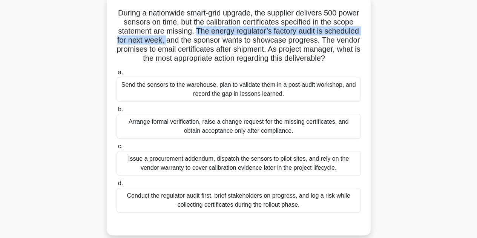
drag, startPoint x: 223, startPoint y: 32, endPoint x: 204, endPoint y: 41, distance: 21.1
click at [204, 41] on h5 "During a nationwide smart-grid upgrade, the supplier delivers 500 power sensors…" at bounding box center [239, 35] width 246 height 55
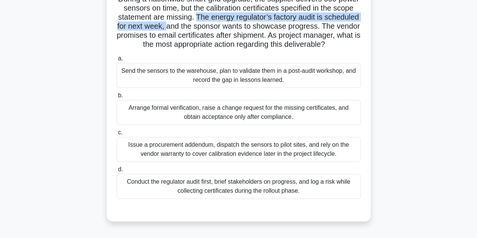
scroll to position [60, 0]
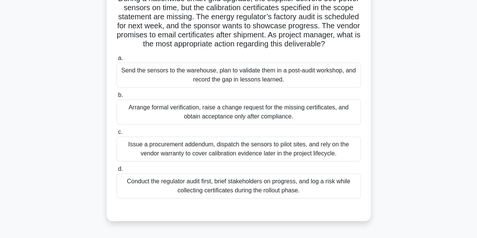
click at [255, 124] on div "Arrange formal verification, raise a change request for the missing certificate…" at bounding box center [239, 112] width 244 height 25
click at [117, 98] on input "b. Arrange formal verification, raise a change request for the missing certific…" at bounding box center [117, 95] width 0 height 5
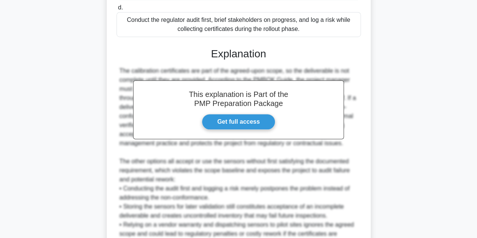
scroll to position [325, 0]
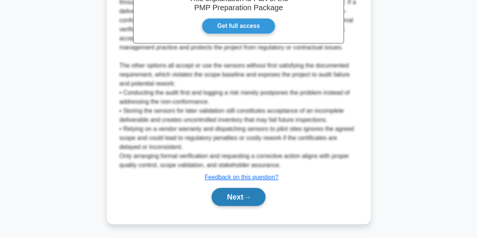
click at [235, 193] on button "Next" at bounding box center [239, 197] width 54 height 18
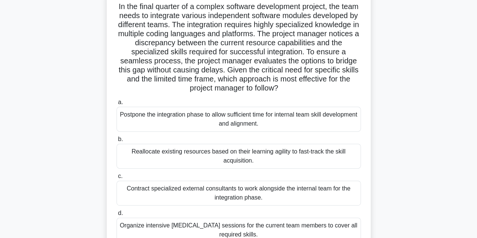
scroll to position [55, 0]
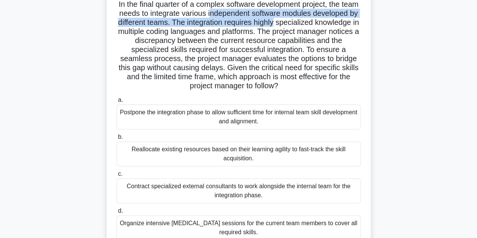
drag, startPoint x: 242, startPoint y: 18, endPoint x: 350, endPoint y: 18, distance: 107.5
click at [350, 18] on h5 "In the final quarter of a complex software development project, the team needs …" at bounding box center [239, 45] width 246 height 91
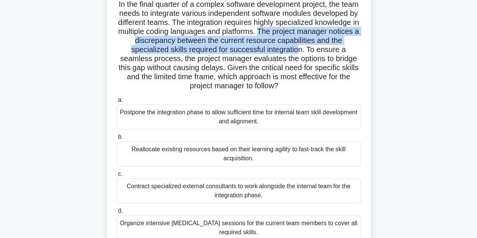
drag, startPoint x: 348, startPoint y: 28, endPoint x: 356, endPoint y: 50, distance: 23.0
click at [356, 50] on h5 "In the final quarter of a complex software development project, the team needs …" at bounding box center [239, 45] width 246 height 91
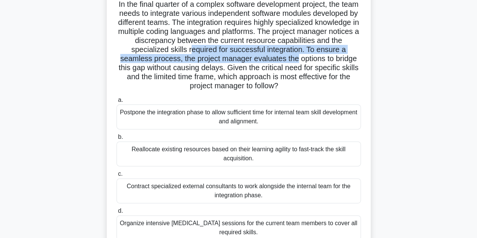
drag, startPoint x: 246, startPoint y: 50, endPoint x: 360, endPoint y: 56, distance: 114.0
click at [360, 56] on h5 "In the final quarter of a complex software development project, the team needs …" at bounding box center [239, 45] width 246 height 91
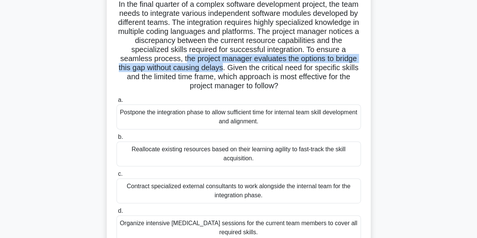
drag, startPoint x: 233, startPoint y: 59, endPoint x: 293, endPoint y: 68, distance: 61.0
click at [293, 68] on h5 "In the final quarter of a complex software development project, the team needs …" at bounding box center [239, 45] width 246 height 91
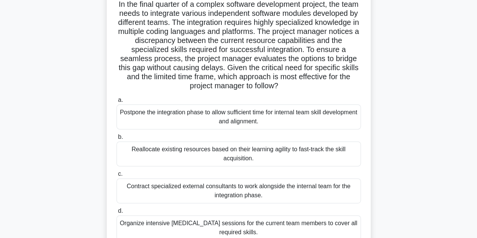
drag, startPoint x: 300, startPoint y: 66, endPoint x: 343, endPoint y: 83, distance: 46.5
click at [343, 83] on h5 "In the final quarter of a complex software development project, the team needs …" at bounding box center [239, 45] width 246 height 91
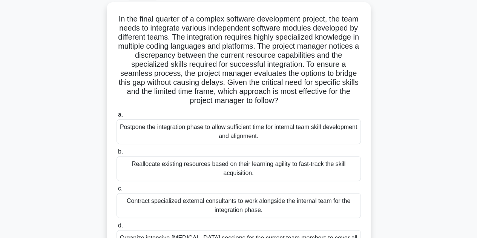
scroll to position [40, 0]
drag, startPoint x: 296, startPoint y: 83, endPoint x: 349, endPoint y: 98, distance: 54.9
click at [349, 98] on h5 "In the final quarter of a complex software development project, the team needs …" at bounding box center [239, 59] width 246 height 91
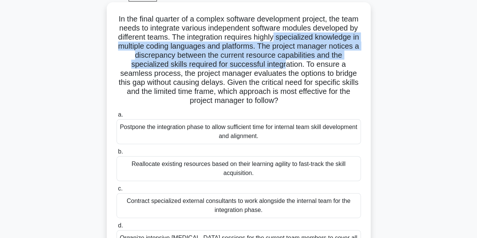
drag, startPoint x: 348, startPoint y: 37, endPoint x: 343, endPoint y: 68, distance: 31.3
click at [343, 68] on h5 "In the final quarter of a complex software development project, the team needs …" at bounding box center [239, 59] width 246 height 91
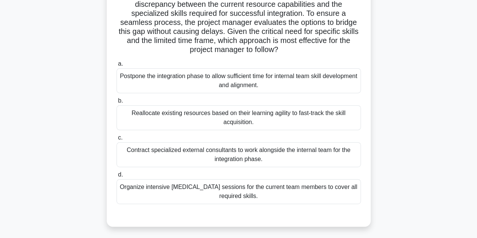
scroll to position [91, 0]
click at [301, 156] on div "Contract specialized external consultants to work alongside the internal team f…" at bounding box center [239, 154] width 244 height 25
click at [117, 140] on input "c. Contract specialized external consultants to work alongside the internal tea…" at bounding box center [117, 137] width 0 height 5
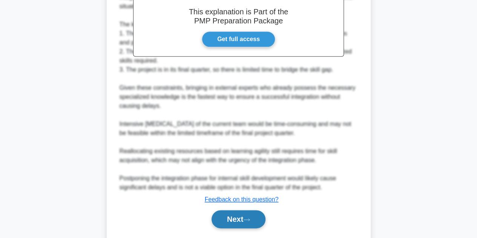
click at [250, 216] on icon at bounding box center [246, 220] width 7 height 4
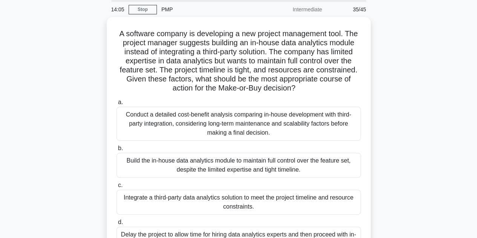
scroll to position [26, 0]
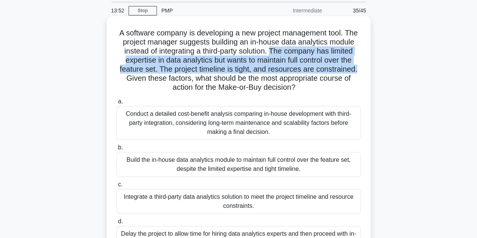
drag, startPoint x: 272, startPoint y: 51, endPoint x: 362, endPoint y: 66, distance: 91.1
click at [362, 66] on div "A software company is developing a new project management tool. The project man…" at bounding box center [239, 144] width 258 height 251
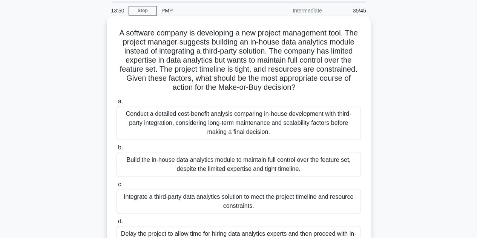
click at [181, 77] on h5 "A software company is developing a new project management tool. The project man…" at bounding box center [239, 60] width 246 height 64
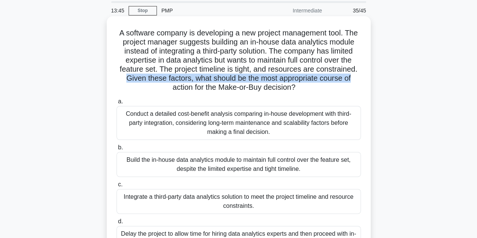
drag, startPoint x: 126, startPoint y: 78, endPoint x: 354, endPoint y: 80, distance: 227.8
click at [354, 80] on h5 "A software company is developing a new project management tool. The project man…" at bounding box center [239, 60] width 246 height 64
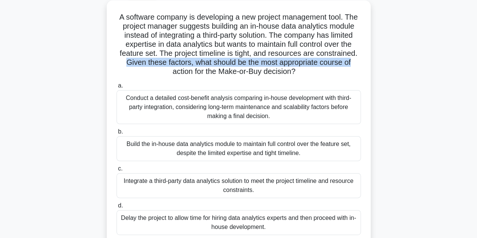
scroll to position [43, 0]
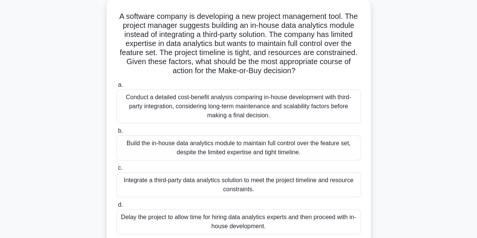
click at [328, 38] on h5 "A software company is developing a new project management tool. The project man…" at bounding box center [239, 44] width 246 height 64
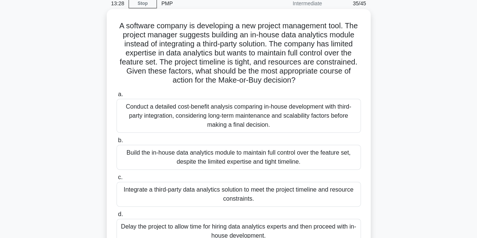
scroll to position [32, 0]
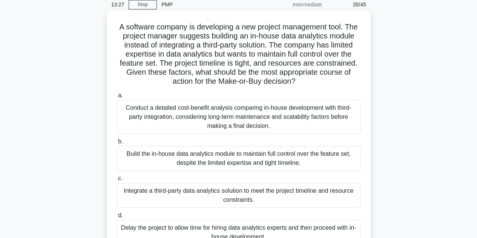
click at [286, 118] on div "Conduct a detailed cost-benefit analysis comparing in-house development with th…" at bounding box center [239, 117] width 244 height 34
click at [117, 98] on input "a. Conduct a detailed cost-benefit analysis comparing in-house development with…" at bounding box center [117, 95] width 0 height 5
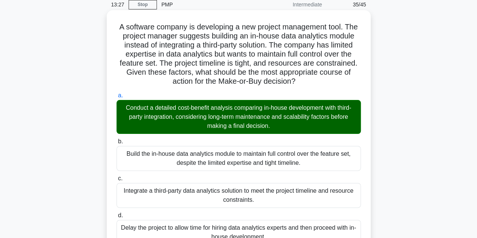
scroll to position [172, 0]
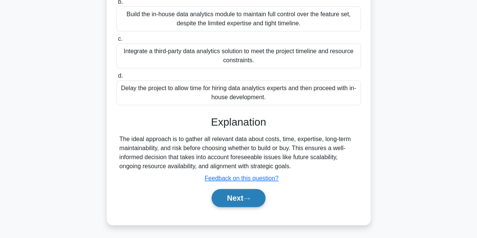
click at [247, 201] on button "Next" at bounding box center [239, 198] width 54 height 18
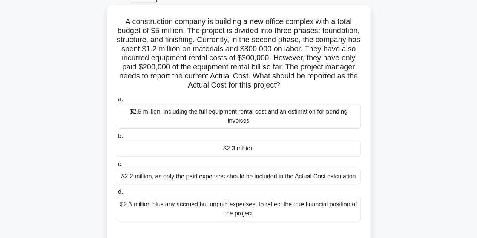
scroll to position [39, 0]
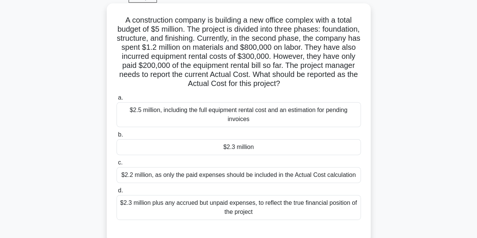
click at [231, 209] on div "$2.3 million plus any accrued but unpaid expenses, to reflect the true financia…" at bounding box center [239, 207] width 244 height 25
click at [117, 193] on input "d. $2.3 million plus any accrued but unpaid expenses, to reflect the true finan…" at bounding box center [117, 190] width 0 height 5
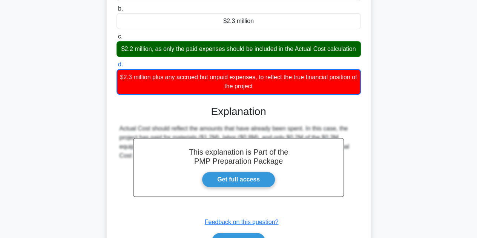
scroll to position [218, 0]
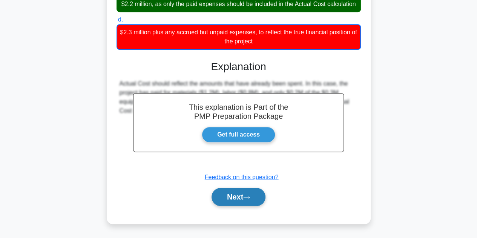
click at [236, 201] on button "Next" at bounding box center [239, 197] width 54 height 18
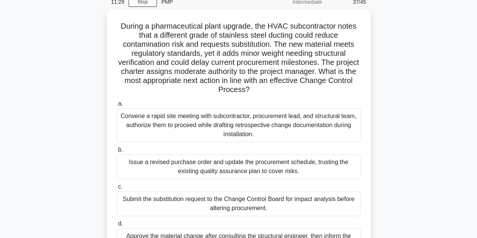
scroll to position [37, 0]
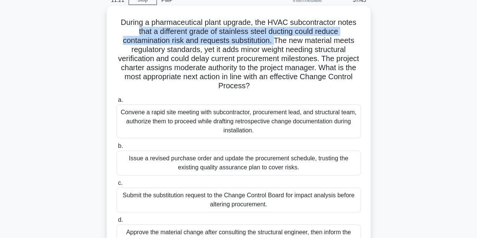
drag, startPoint x: 136, startPoint y: 32, endPoint x: 277, endPoint y: 43, distance: 141.4
click at [277, 43] on h5 "During a pharmaceutical plant upgrade, the HVAC subcontractor notes that a diff…" at bounding box center [239, 54] width 246 height 73
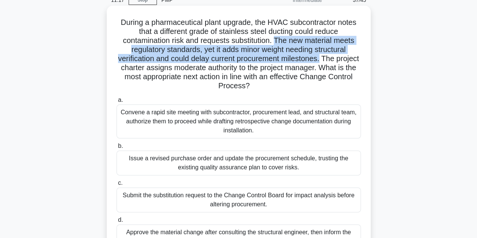
drag, startPoint x: 277, startPoint y: 43, endPoint x: 333, endPoint y: 58, distance: 57.9
click at [333, 58] on h5 "During a pharmaceutical plant upgrade, the HVAC subcontractor notes that a diff…" at bounding box center [239, 54] width 246 height 73
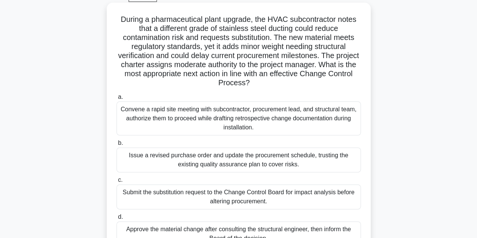
scroll to position [40, 0]
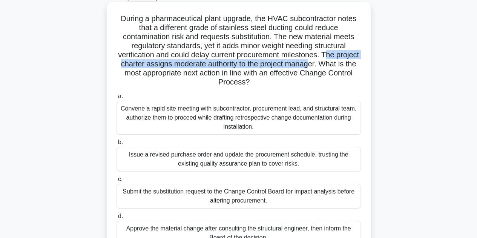
drag, startPoint x: 340, startPoint y: 54, endPoint x: 343, endPoint y: 61, distance: 7.9
click at [343, 61] on h5 "During a pharmaceutical plant upgrade, the HVAC subcontractor notes that a diff…" at bounding box center [239, 50] width 246 height 73
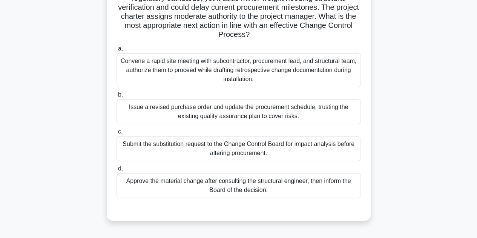
scroll to position [88, 0]
click at [273, 160] on div "a. Convene a rapid site meeting with subcontractor, procurement lead, and struc…" at bounding box center [238, 120] width 253 height 157
click at [275, 153] on div "Submit the substitution request to the Change Control Board for impact analysis…" at bounding box center [239, 148] width 244 height 25
click at [117, 134] on input "c. Submit the substitution request to the Change Control Board for impact analy…" at bounding box center [117, 131] width 0 height 5
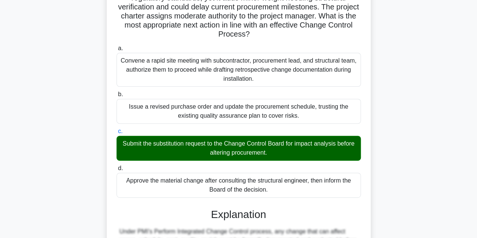
scroll to position [262, 0]
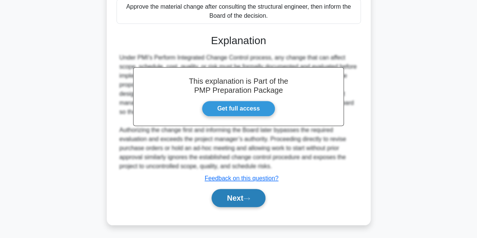
click at [255, 194] on button "Next" at bounding box center [239, 198] width 54 height 18
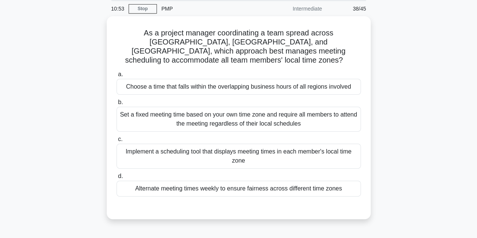
scroll to position [27, 0]
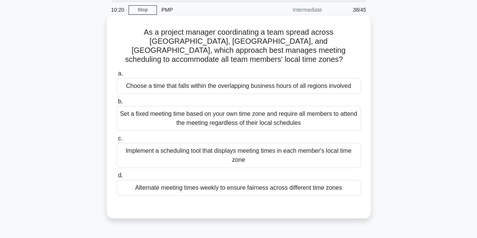
click at [287, 78] on div "Choose a time that falls within the overlapping business hours of all regions i…" at bounding box center [239, 86] width 244 height 16
click at [117, 71] on input "a. Choose a time that falls within the overlapping business hours of all region…" at bounding box center [117, 73] width 0 height 5
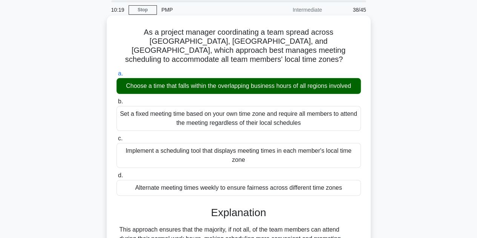
scroll to position [169, 0]
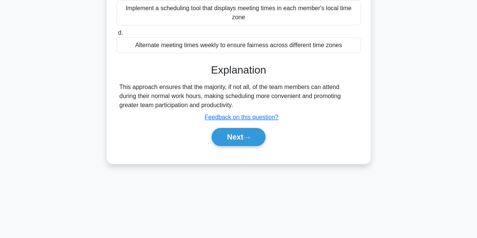
click at [217, 143] on div "a. Choose a time that falls within the overlapping business hours of all region…" at bounding box center [239, 40] width 246 height 230
click at [234, 129] on button "Next" at bounding box center [239, 137] width 54 height 18
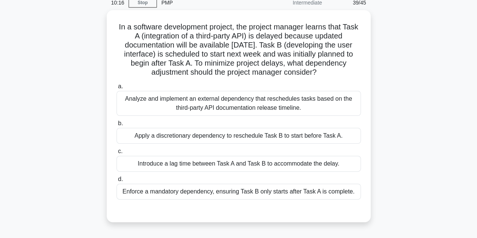
scroll to position [32, 0]
click at [236, 136] on div "Apply a discretionary dependency to reschedule Task B to start before Task A." at bounding box center [239, 135] width 244 height 16
click at [117, 126] on input "b. Apply a discretionary dependency to reschedule Task B to start before Task A." at bounding box center [117, 123] width 0 height 5
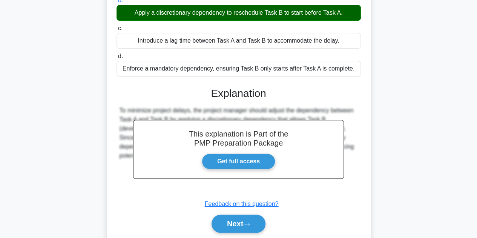
scroll to position [181, 0]
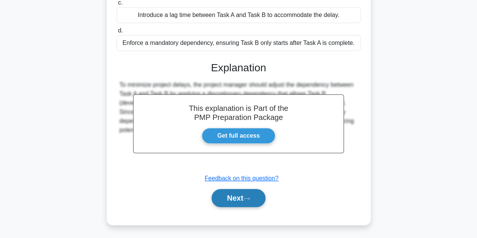
click at [233, 199] on button "Next" at bounding box center [239, 198] width 54 height 18
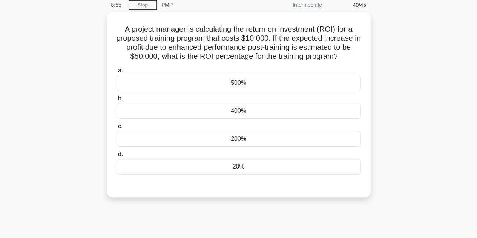
scroll to position [31, 0]
click at [275, 85] on div "500%" at bounding box center [239, 82] width 244 height 16
click at [117, 72] on input "a. 500%" at bounding box center [117, 69] width 0 height 5
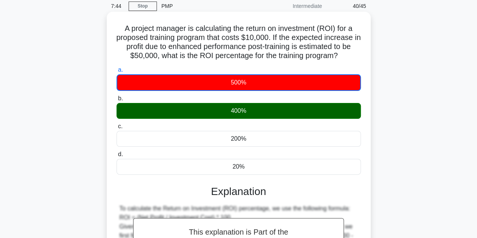
scroll to position [191, 0]
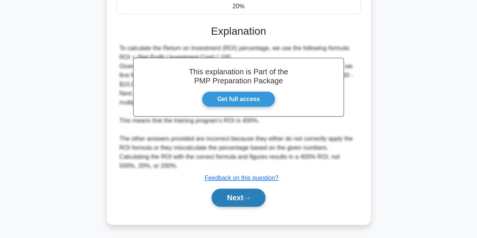
click at [238, 200] on button "Next" at bounding box center [239, 198] width 54 height 18
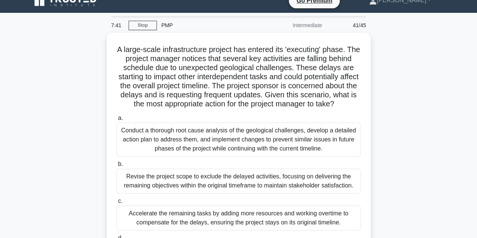
scroll to position [11, 0]
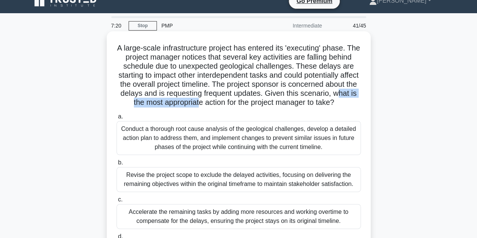
drag, startPoint x: 159, startPoint y: 104, endPoint x: 246, endPoint y: 107, distance: 86.8
click at [246, 107] on h5 "A large-scale infrastructure project has entered its 'executing' phase. The pro…" at bounding box center [239, 75] width 246 height 64
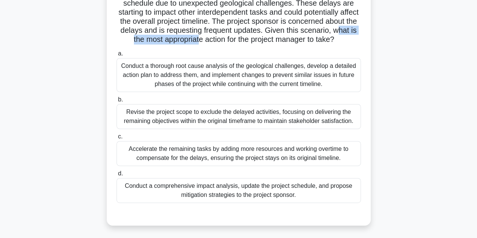
scroll to position [77, 0]
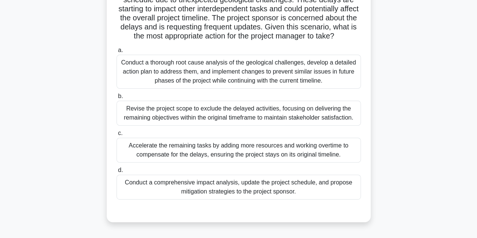
click at [238, 29] on h5 "A large-scale infrastructure project has entered its 'executing' phase. The pro…" at bounding box center [239, 9] width 246 height 64
click at [241, 77] on div "Conduct a thorough root cause analysis of the geological challenges, develop a …" at bounding box center [239, 72] width 244 height 34
click at [117, 53] on input "a. Conduct a thorough root cause analysis of the geological challenges, develop…" at bounding box center [117, 50] width 0 height 5
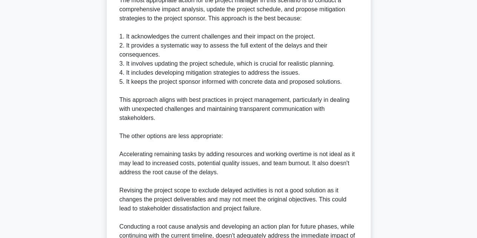
scroll to position [435, 0]
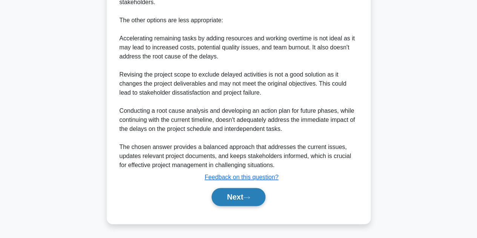
click at [235, 200] on button "Next" at bounding box center [239, 197] width 54 height 18
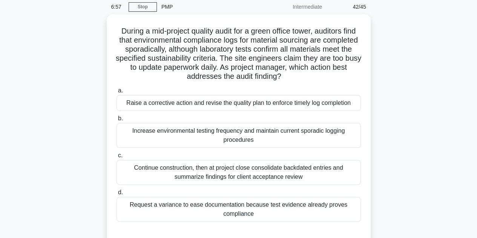
scroll to position [27, 0]
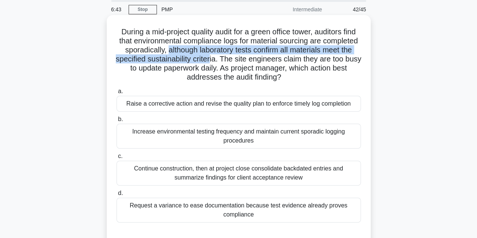
drag, startPoint x: 201, startPoint y: 51, endPoint x: 249, endPoint y: 58, distance: 47.9
click at [249, 58] on h5 "During a mid-project quality audit for a green office tower, auditors find that…" at bounding box center [239, 54] width 246 height 55
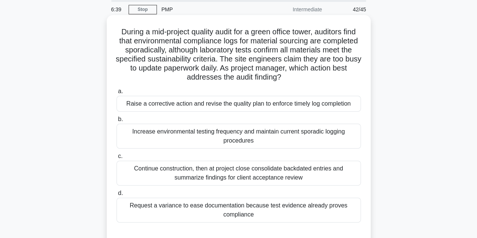
click at [260, 66] on h5 "During a mid-project quality audit for a green office tower, auditors find that…" at bounding box center [239, 54] width 246 height 55
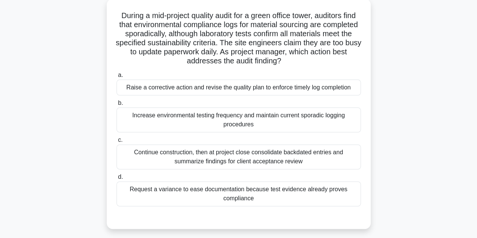
scroll to position [48, 0]
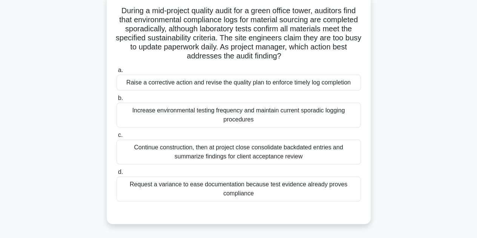
click at [265, 187] on div "Request a variance to ease documentation because test evidence already proves c…" at bounding box center [239, 188] width 244 height 25
click at [117, 175] on input "d. Request a variance to ease documentation because test evidence already prove…" at bounding box center [117, 172] width 0 height 5
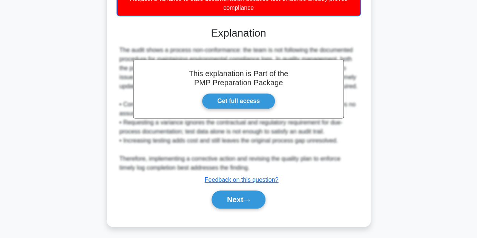
scroll to position [236, 0]
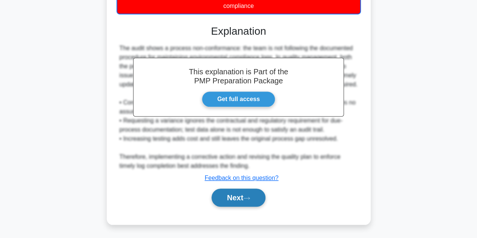
click at [255, 190] on button "Next" at bounding box center [239, 198] width 54 height 18
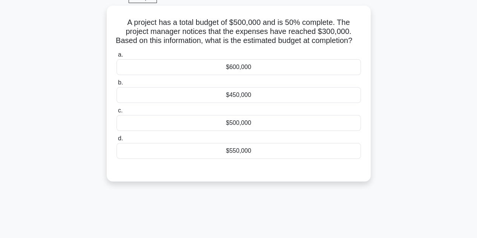
scroll to position [39, 0]
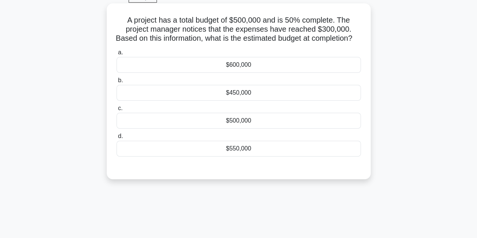
click at [228, 73] on div "$600,000" at bounding box center [239, 65] width 244 height 16
click at [117, 55] on input "a. $600,000" at bounding box center [117, 52] width 0 height 5
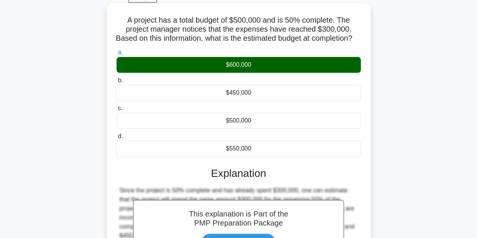
scroll to position [169, 0]
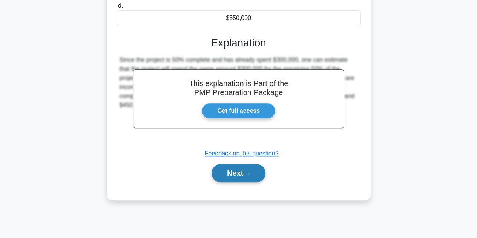
click at [233, 182] on button "Next" at bounding box center [239, 173] width 54 height 18
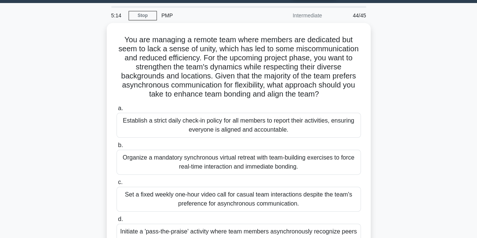
scroll to position [24, 0]
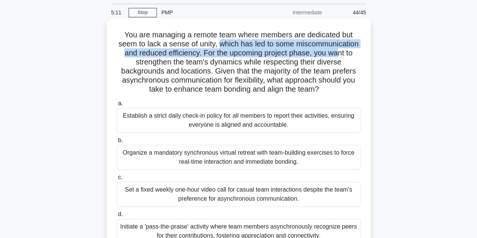
drag, startPoint x: 217, startPoint y: 42, endPoint x: 339, endPoint y: 51, distance: 121.7
click at [339, 51] on h5 "You are managing a remote team where members are dedicated but seem to lack a s…" at bounding box center [239, 62] width 246 height 64
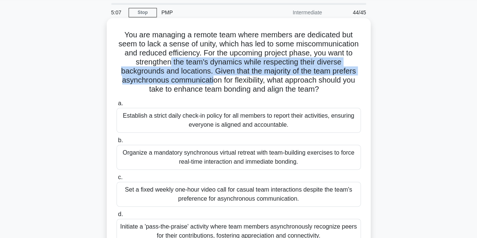
drag, startPoint x: 170, startPoint y: 64, endPoint x: 210, endPoint y: 76, distance: 42.5
click at [210, 76] on h5 "You are managing a remote team where members are dedicated but seem to lack a s…" at bounding box center [239, 62] width 246 height 64
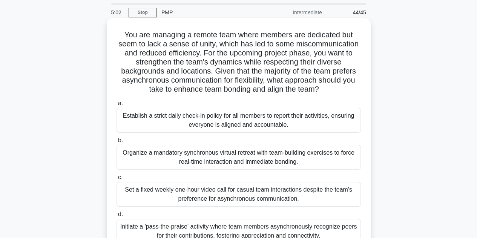
drag, startPoint x: 208, startPoint y: 71, endPoint x: 343, endPoint y: 90, distance: 136.3
click at [343, 90] on h5 "You are managing a remote team where members are dedicated but seem to lack a s…" at bounding box center [239, 62] width 246 height 64
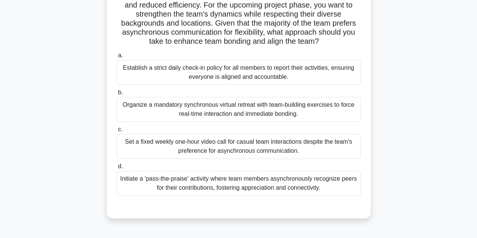
scroll to position [72, 0]
click at [277, 179] on div "Initiate a 'pass-the-praise' activity where team members asynchronously recogni…" at bounding box center [239, 183] width 244 height 25
click at [117, 169] on input "d. Initiate a 'pass-the-praise' activity where team members asynchronously reco…" at bounding box center [117, 166] width 0 height 5
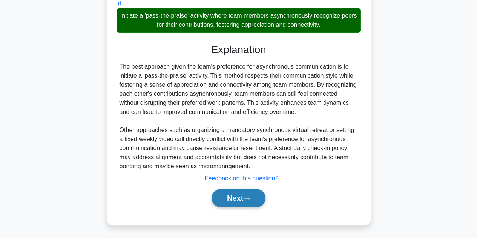
click at [250, 196] on icon at bounding box center [246, 198] width 7 height 4
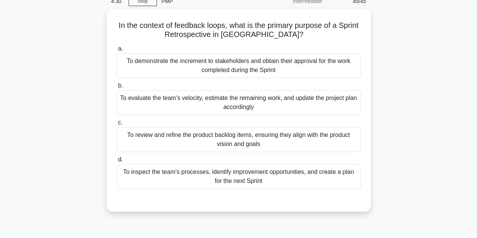
scroll to position [38, 0]
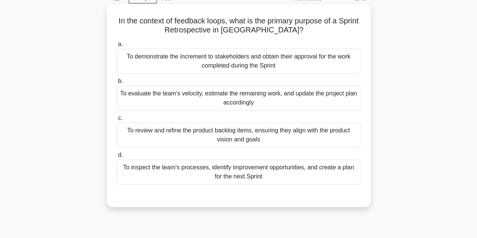
click at [326, 176] on div "To inspect the team's processes, identify improvement opportunities, and create…" at bounding box center [239, 172] width 244 height 25
click at [117, 158] on input "d. To inspect the team's processes, identify improvement opportunities, and cre…" at bounding box center [117, 155] width 0 height 5
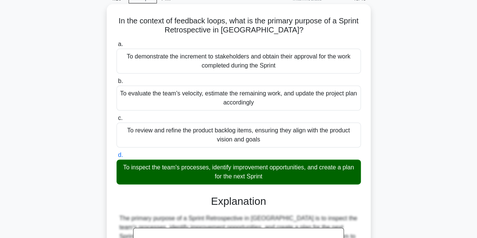
scroll to position [217, 0]
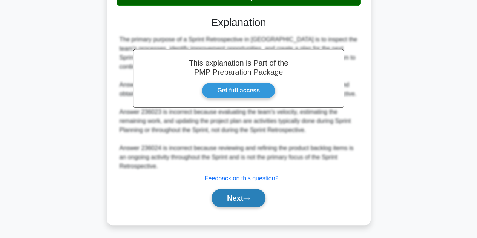
click at [240, 191] on button "Next" at bounding box center [239, 198] width 54 height 18
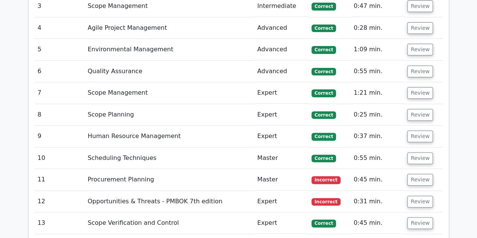
scroll to position [1500, 0]
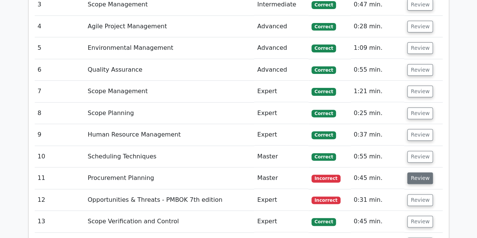
click at [421, 172] on button "Review" at bounding box center [420, 178] width 26 height 12
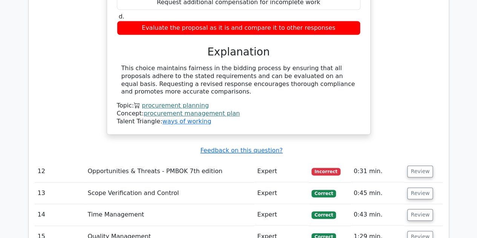
scroll to position [1829, 0]
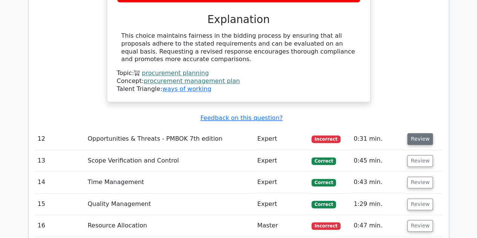
click at [418, 133] on button "Review" at bounding box center [420, 139] width 26 height 12
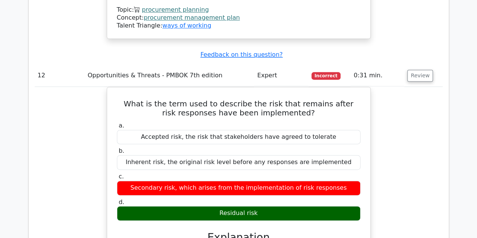
scroll to position [1892, 0]
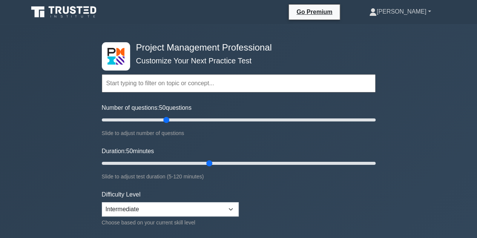
click at [425, 12] on link "[PERSON_NAME]" at bounding box center [400, 11] width 98 height 15
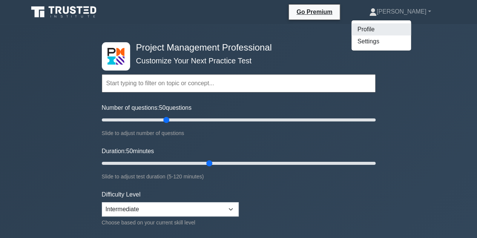
click at [411, 31] on link "Profile" at bounding box center [381, 29] width 60 height 12
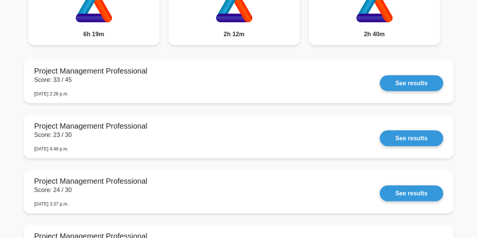
scroll to position [660, 0]
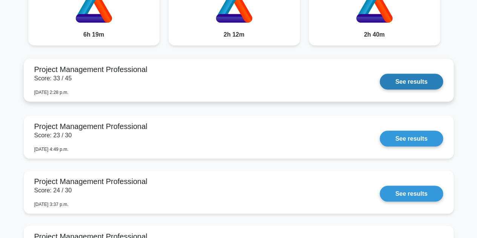
click at [415, 78] on link "See results" at bounding box center [411, 82] width 63 height 16
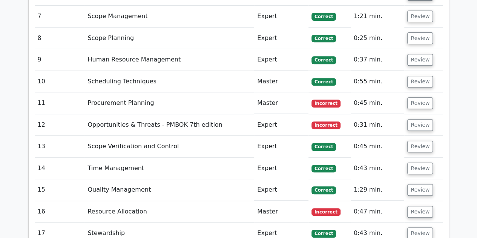
scroll to position [1577, 0]
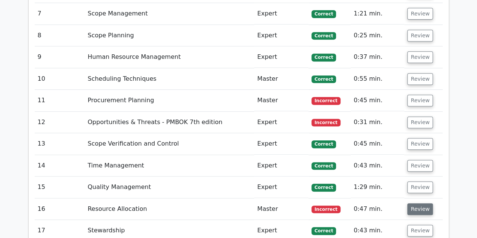
click at [428, 203] on button "Review" at bounding box center [420, 209] width 26 height 12
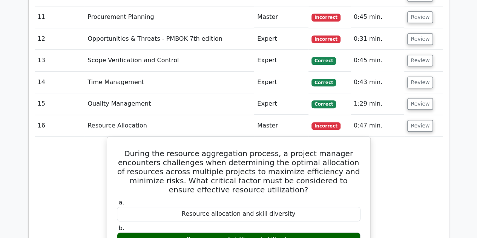
scroll to position [1655, 0]
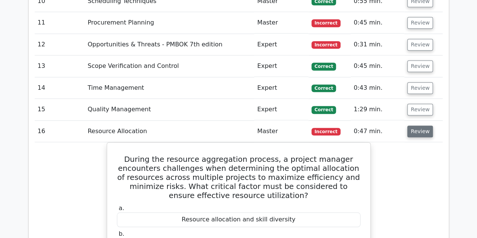
click at [417, 126] on button "Review" at bounding box center [420, 132] width 26 height 12
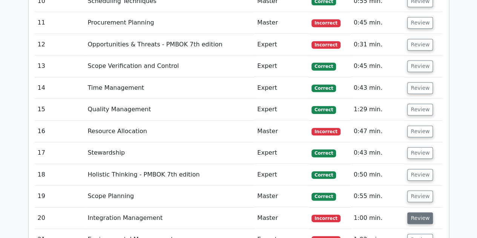
click at [421, 212] on button "Review" at bounding box center [420, 218] width 26 height 12
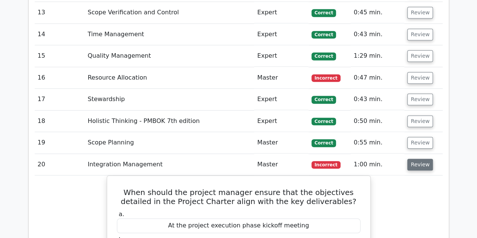
scroll to position [1709, 0]
click at [417, 158] on button "Review" at bounding box center [420, 164] width 26 height 12
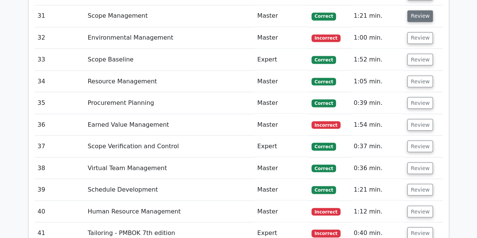
scroll to position [2096, 0]
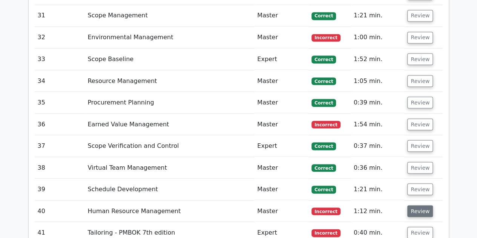
click at [420, 205] on button "Review" at bounding box center [420, 211] width 26 height 12
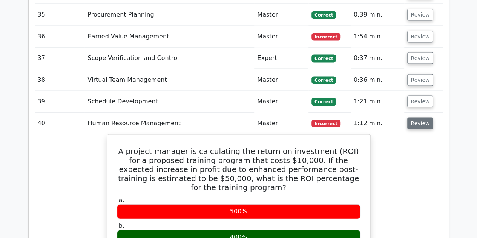
scroll to position [2184, 0]
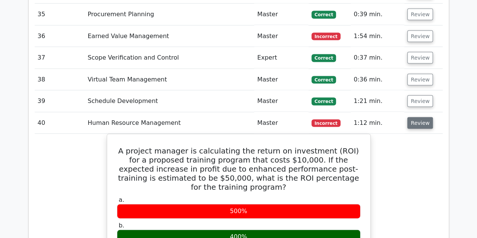
click at [420, 117] on button "Review" at bounding box center [420, 123] width 26 height 12
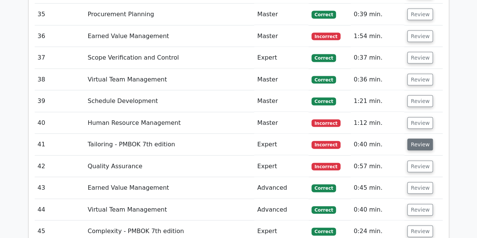
click at [419, 139] on button "Review" at bounding box center [420, 145] width 26 height 12
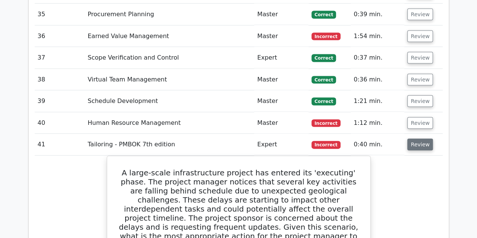
click at [419, 139] on button "Review" at bounding box center [420, 145] width 26 height 12
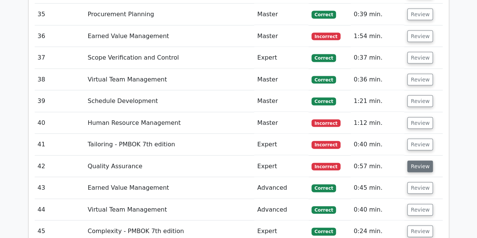
click at [415, 161] on button "Review" at bounding box center [420, 167] width 26 height 12
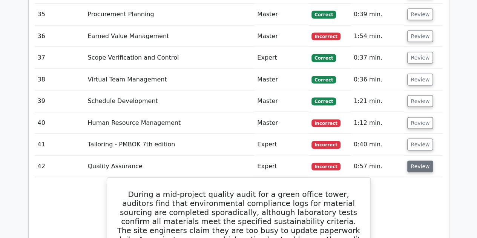
click at [416, 161] on button "Review" at bounding box center [420, 167] width 26 height 12
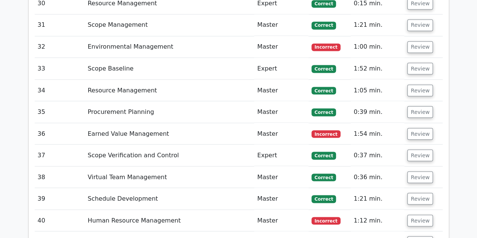
scroll to position [2086, 0]
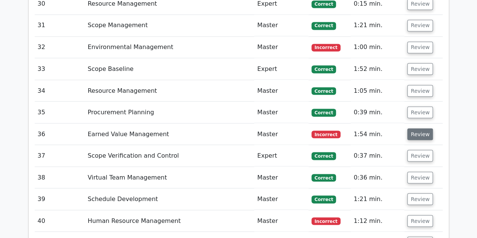
click at [418, 128] on button "Review" at bounding box center [420, 134] width 26 height 12
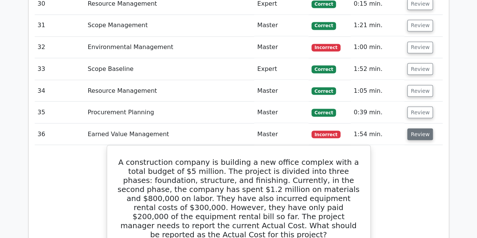
click at [418, 128] on button "Review" at bounding box center [420, 134] width 26 height 12
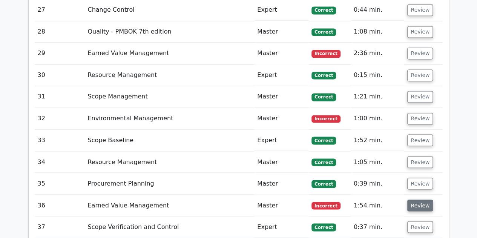
scroll to position [1983, 0]
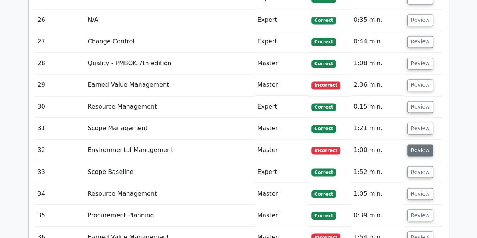
click at [421, 144] on button "Review" at bounding box center [420, 150] width 26 height 12
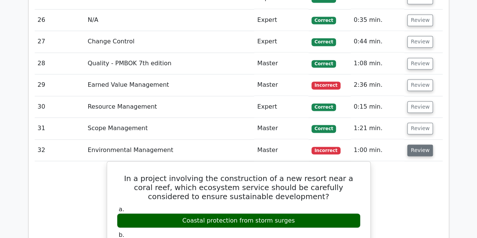
click at [418, 144] on button "Review" at bounding box center [420, 150] width 26 height 12
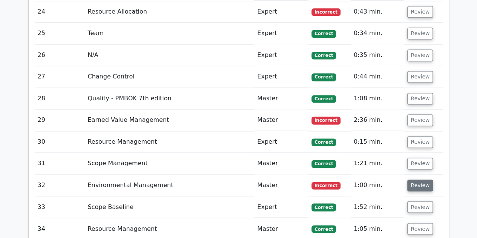
scroll to position [1934, 0]
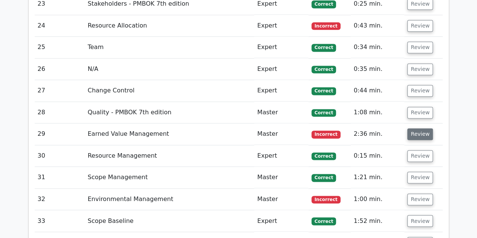
click at [417, 128] on button "Review" at bounding box center [420, 134] width 26 height 12
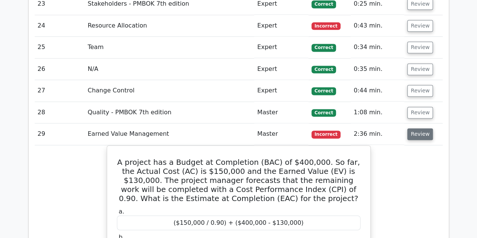
click at [418, 128] on button "Review" at bounding box center [420, 134] width 26 height 12
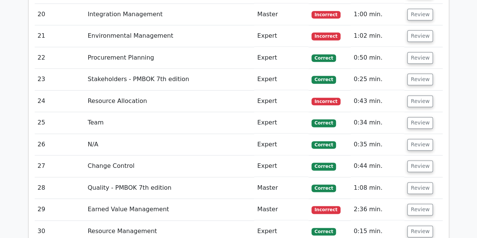
scroll to position [1858, 0]
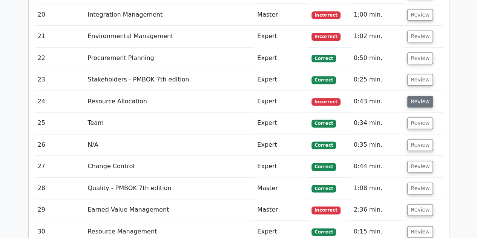
click at [413, 96] on button "Review" at bounding box center [420, 102] width 26 height 12
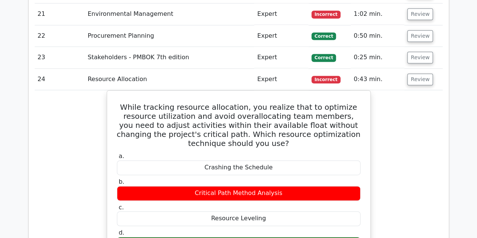
scroll to position [1881, 0]
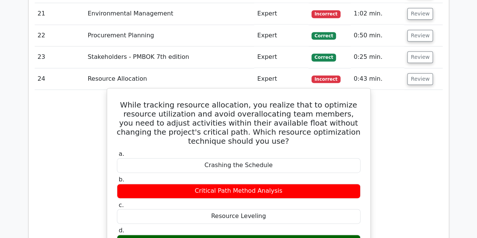
click at [130, 100] on h5 "While tracking resource allocation, you realize that to optimize resource utili…" at bounding box center [238, 122] width 245 height 45
drag, startPoint x: 130, startPoint y: 41, endPoint x: 274, endPoint y: 181, distance: 200.5
click at [274, 235] on div "Resource Smoothing" at bounding box center [239, 242] width 244 height 15
drag, startPoint x: 202, startPoint y: 183, endPoint x: 270, endPoint y: 178, distance: 68.4
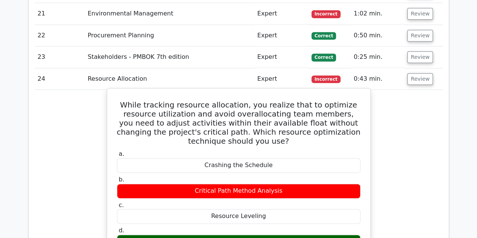
click at [270, 235] on div "Resource Smoothing" at bounding box center [239, 242] width 244 height 15
copy div "Resource Smoothing"
